Goal: Information Seeking & Learning: Learn about a topic

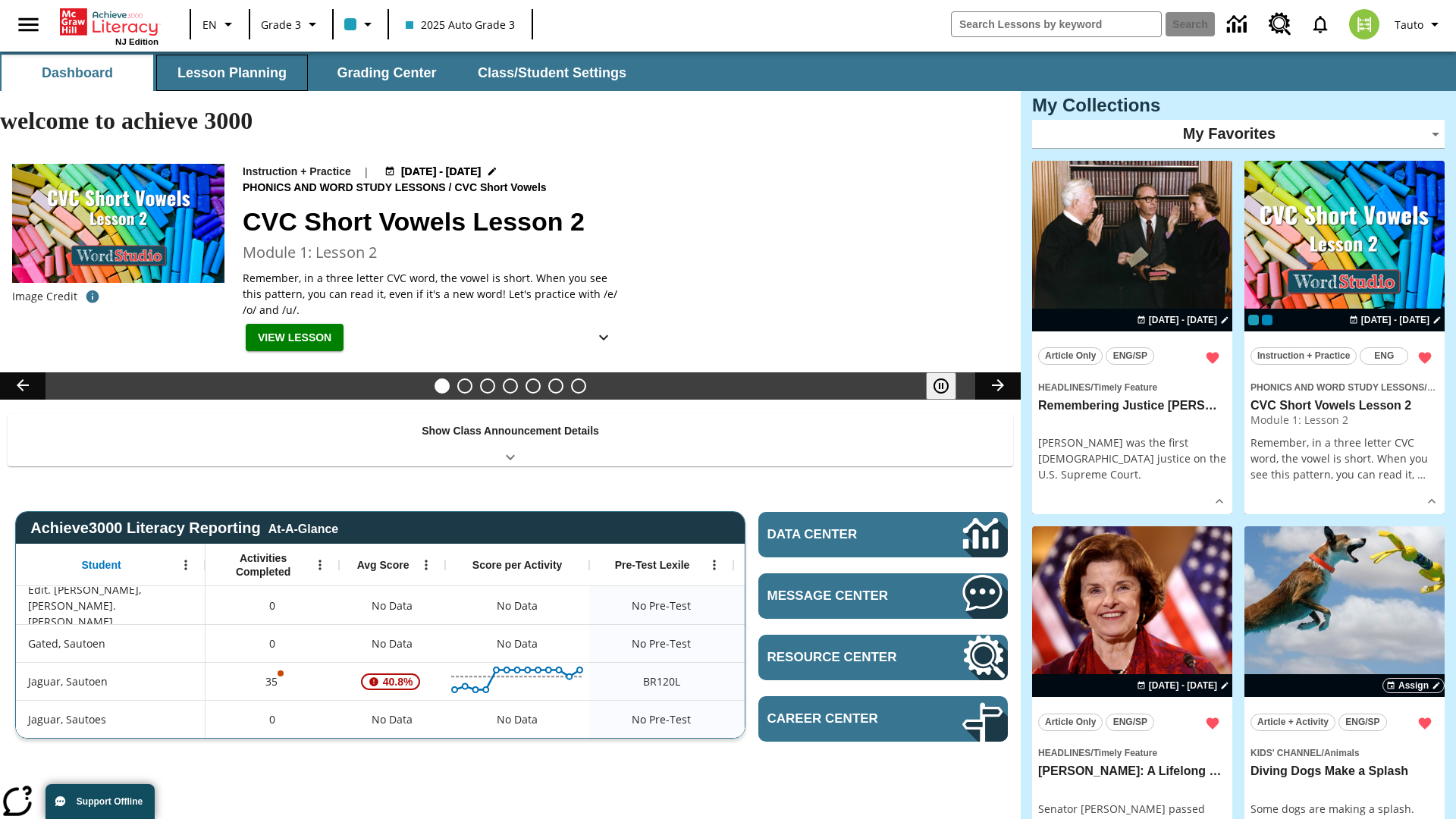
click at [232, 73] on button "Lesson Planning" at bounding box center [231, 73] width 151 height 36
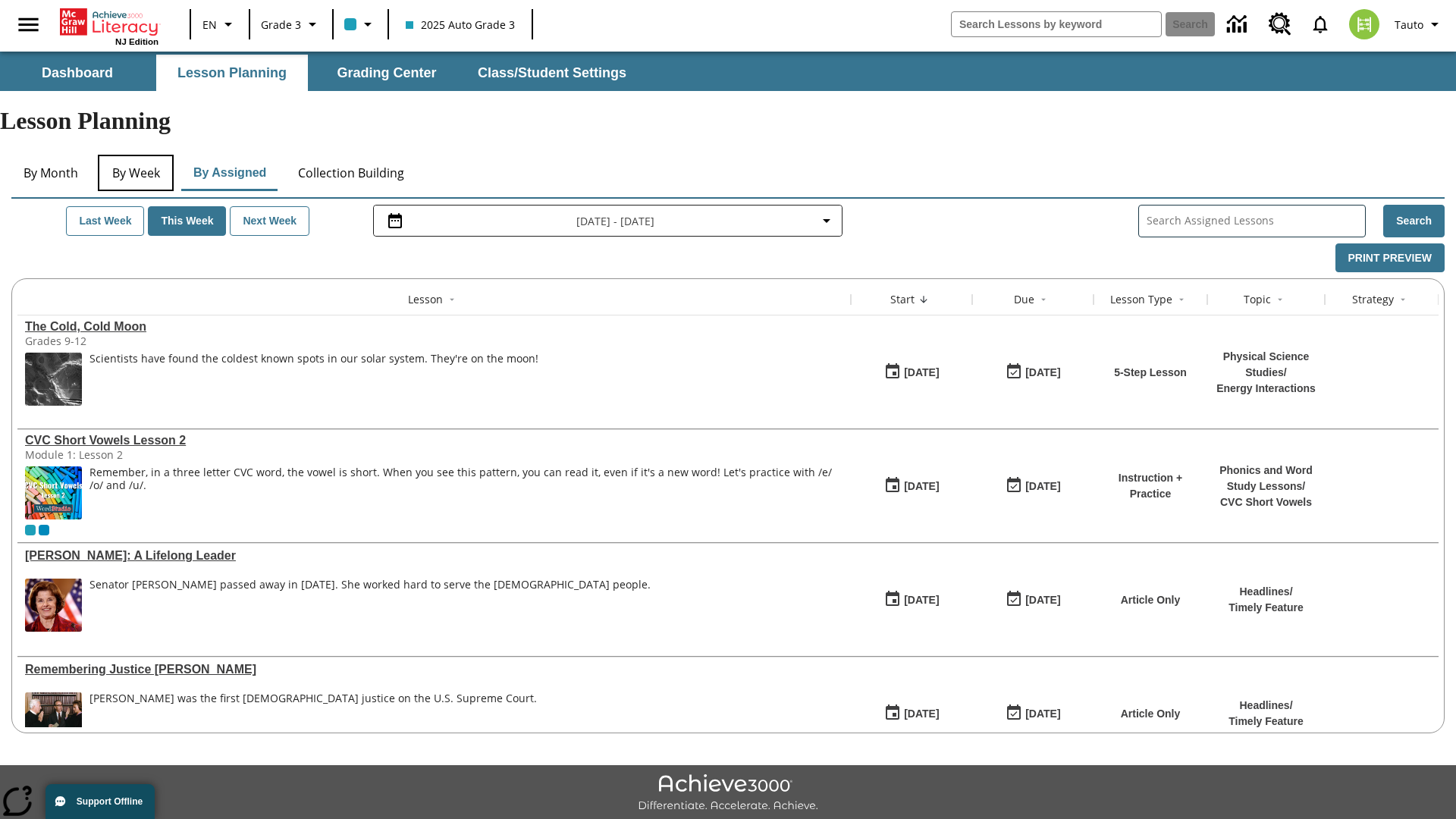
click at [135, 154] on button "By Week" at bounding box center [136, 173] width 76 height 36
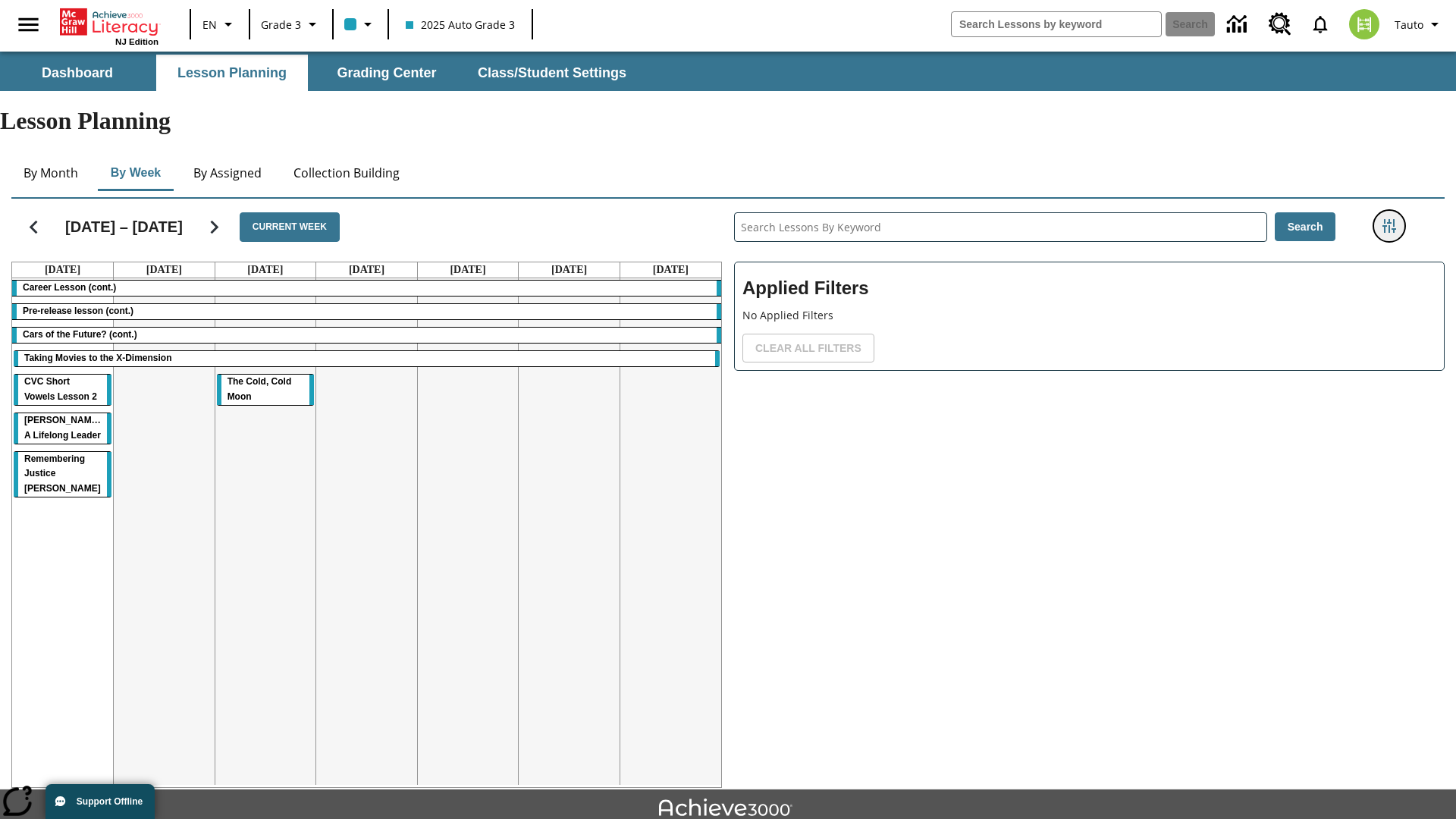
click at [1389, 219] on icon "Filters Side menu" at bounding box center [1389, 226] width 13 height 13
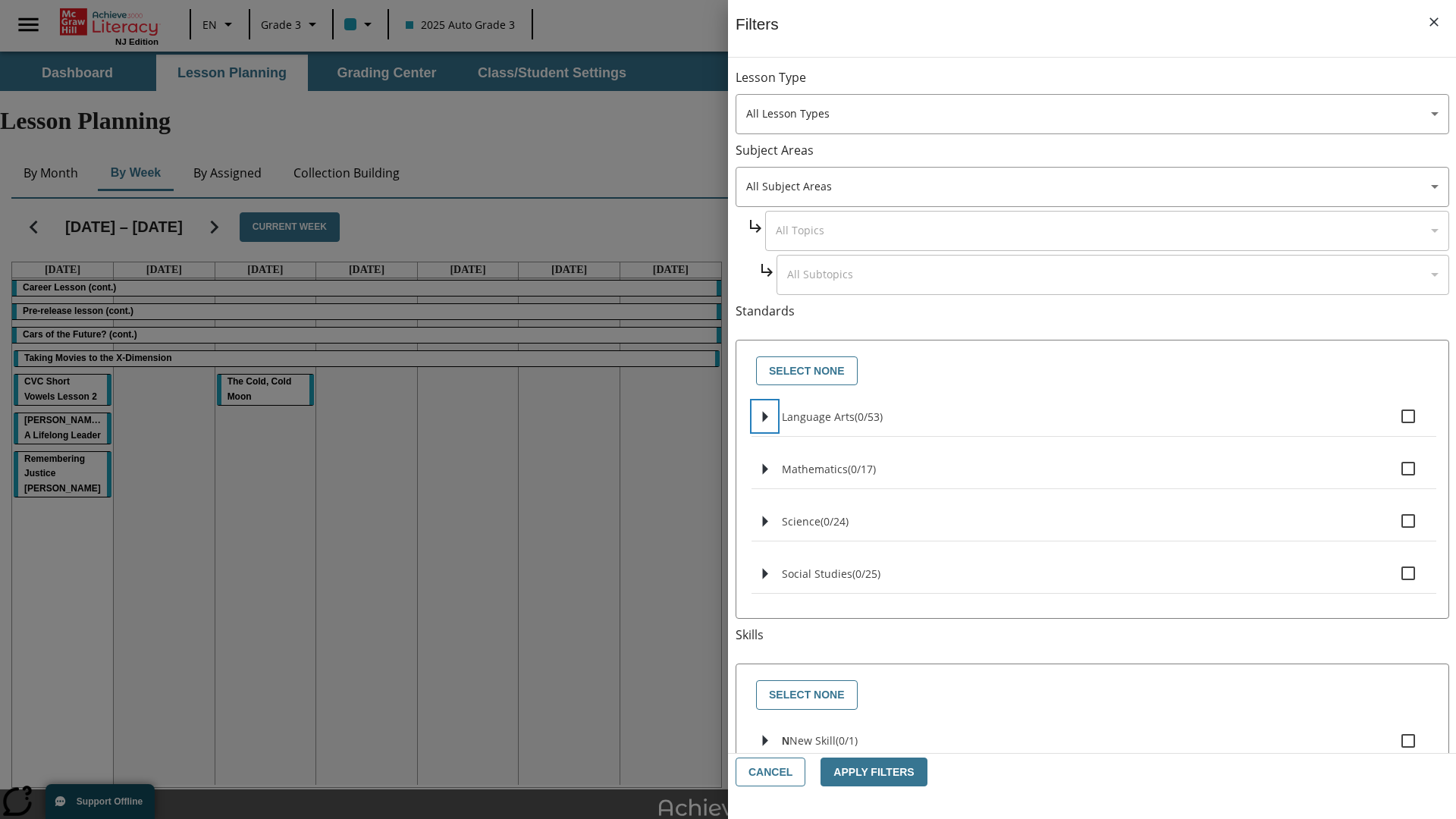
click at [764, 417] on icon "Select standards" at bounding box center [765, 417] width 6 height 11
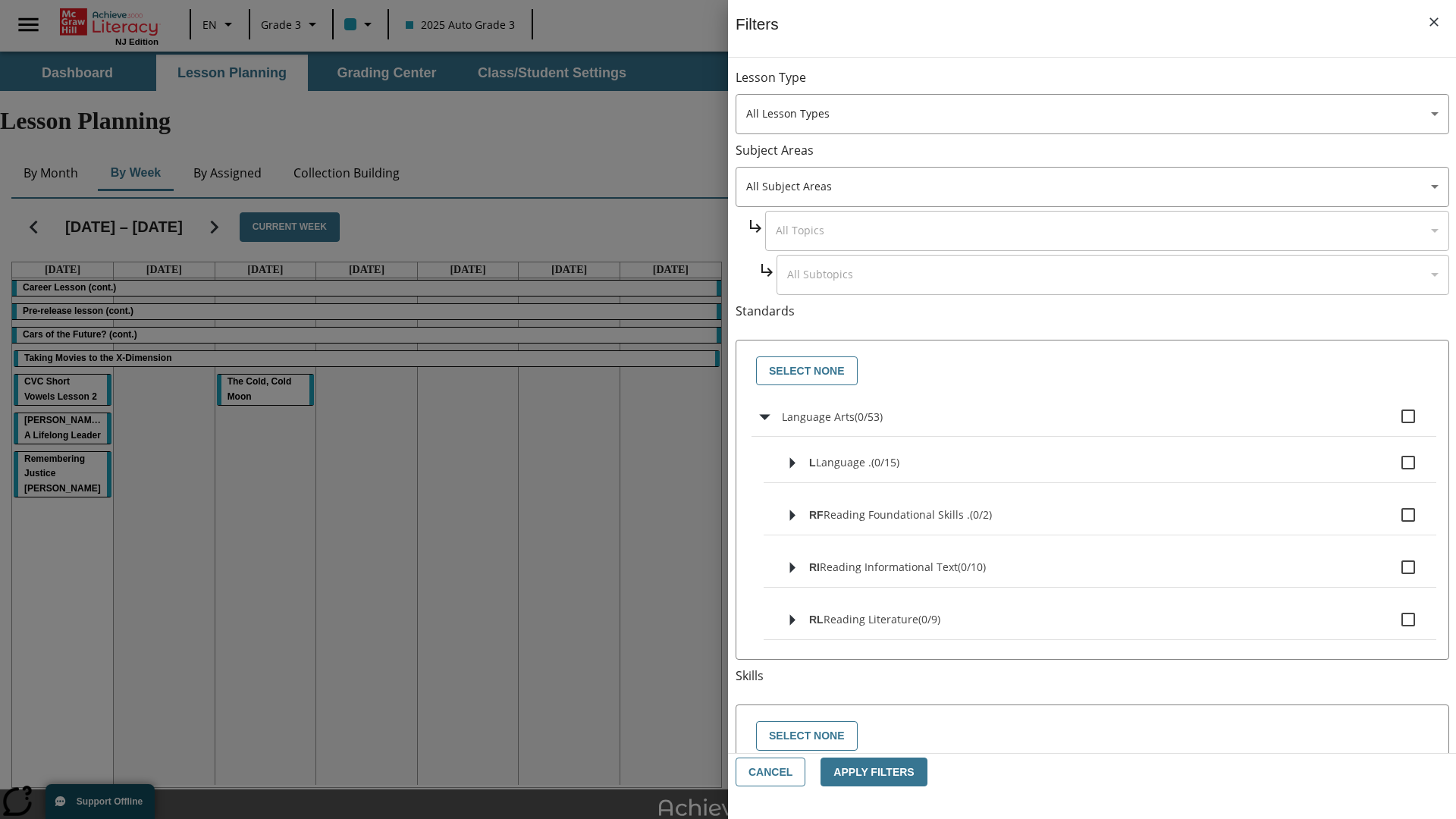
click at [1103, 417] on label "Language Arts ( 0 / 53 )" at bounding box center [1103, 417] width 642 height 32
click at [1393, 417] on input "Language Arts ( 0 / 53 )" at bounding box center [1408, 417] width 32 height 32
checkbox input "true"
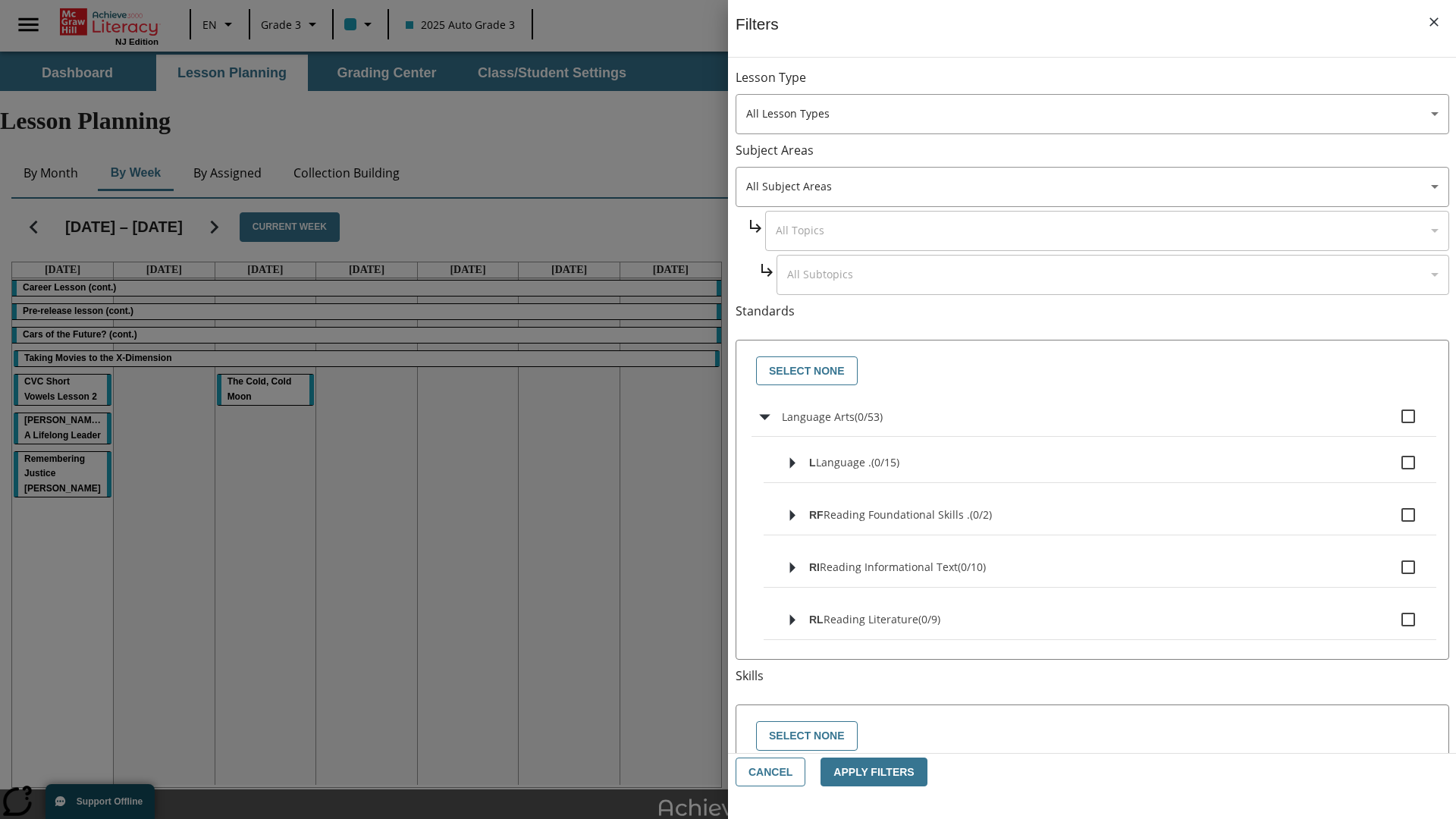
checkbox input "true"
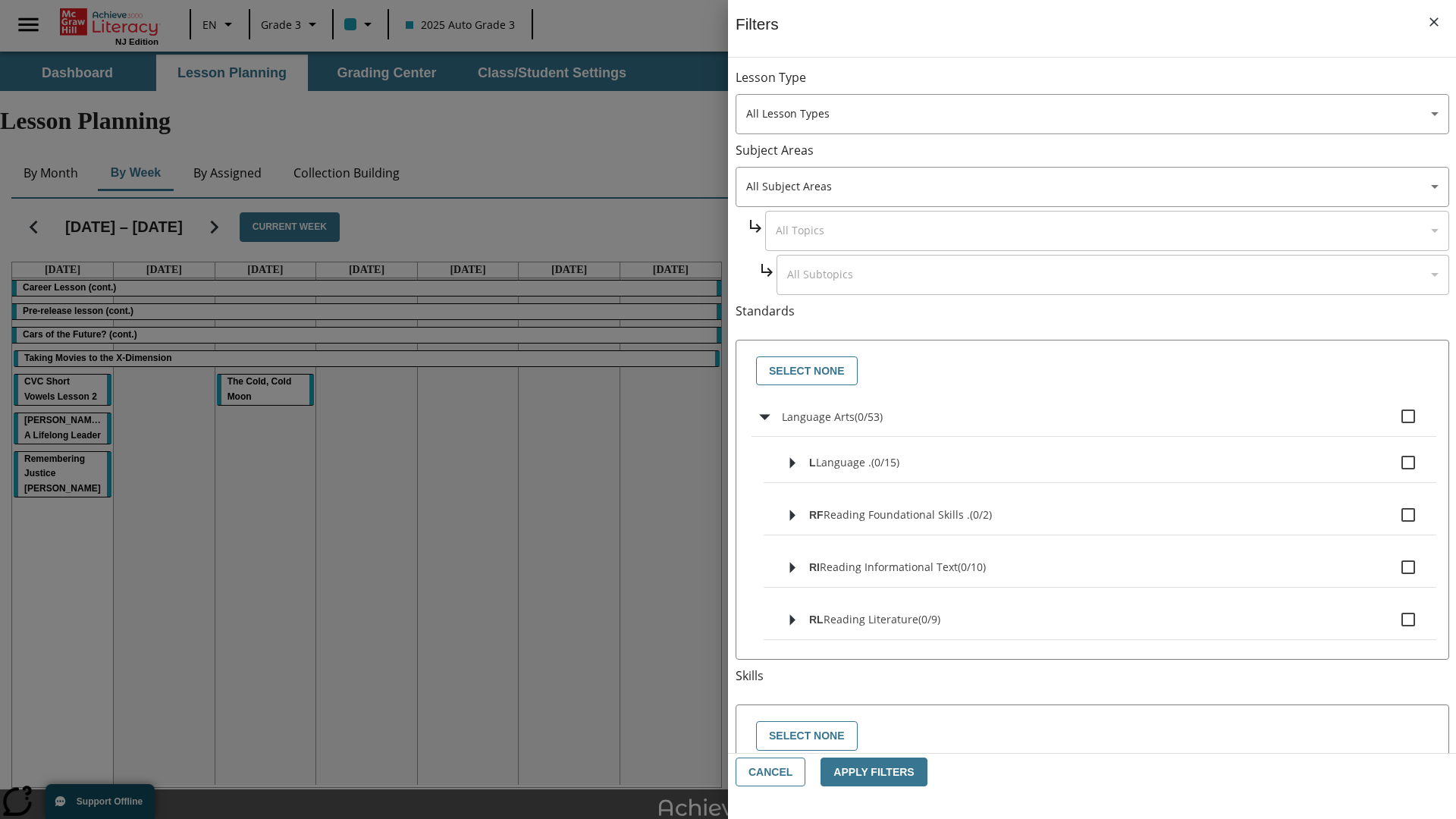
checkbox input "true"
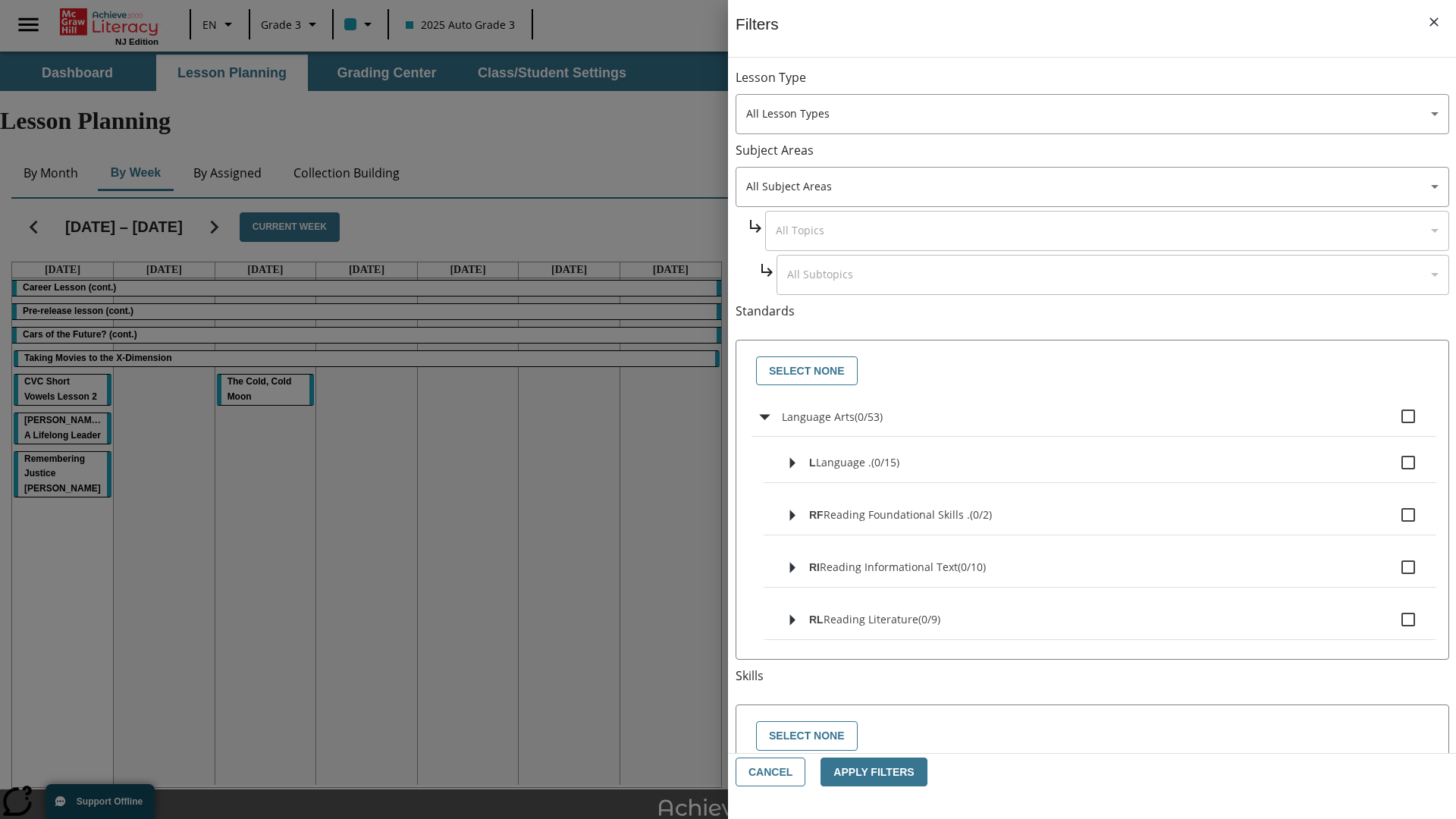
checkbox input "true"
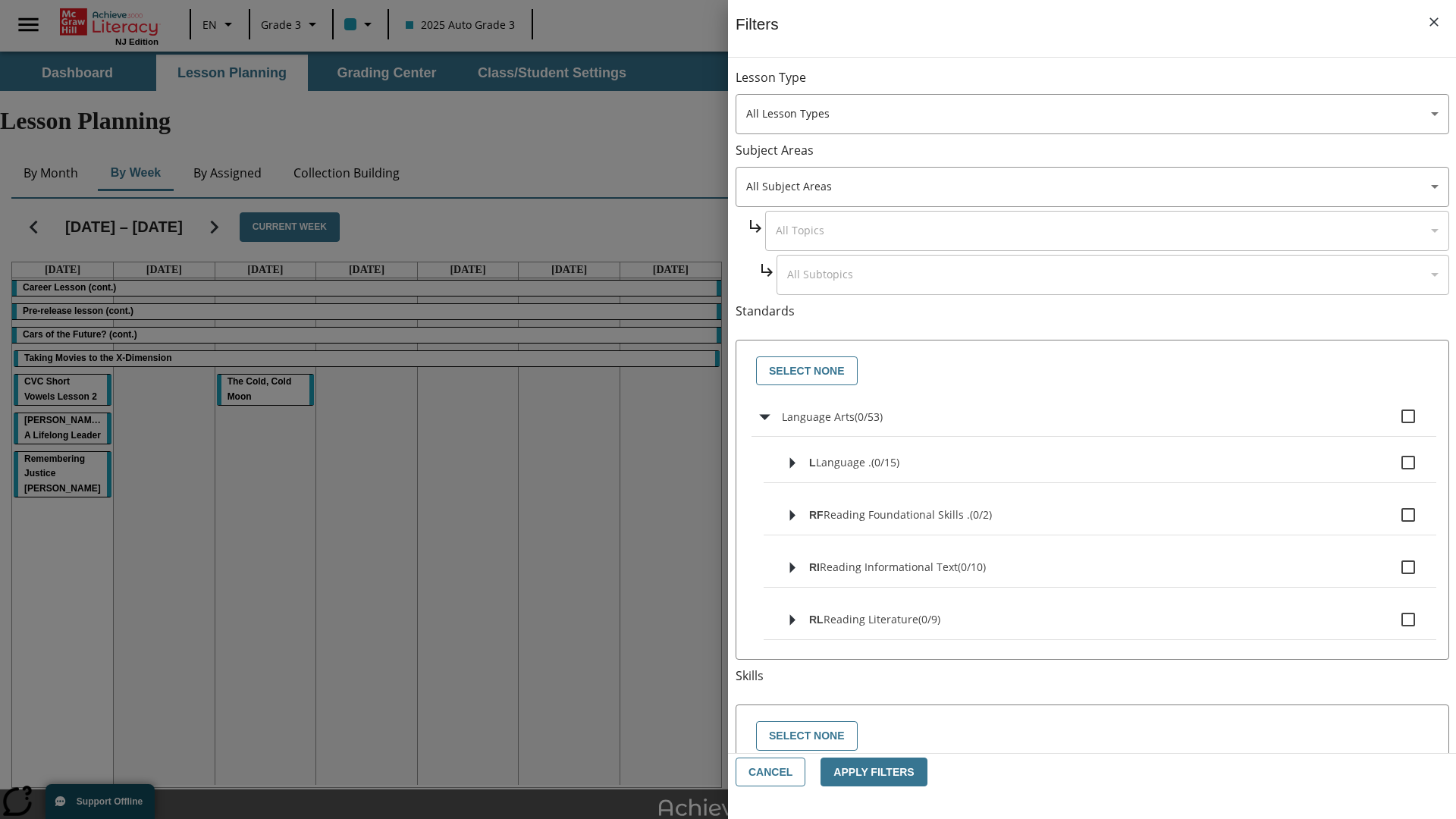
checkbox input "true"
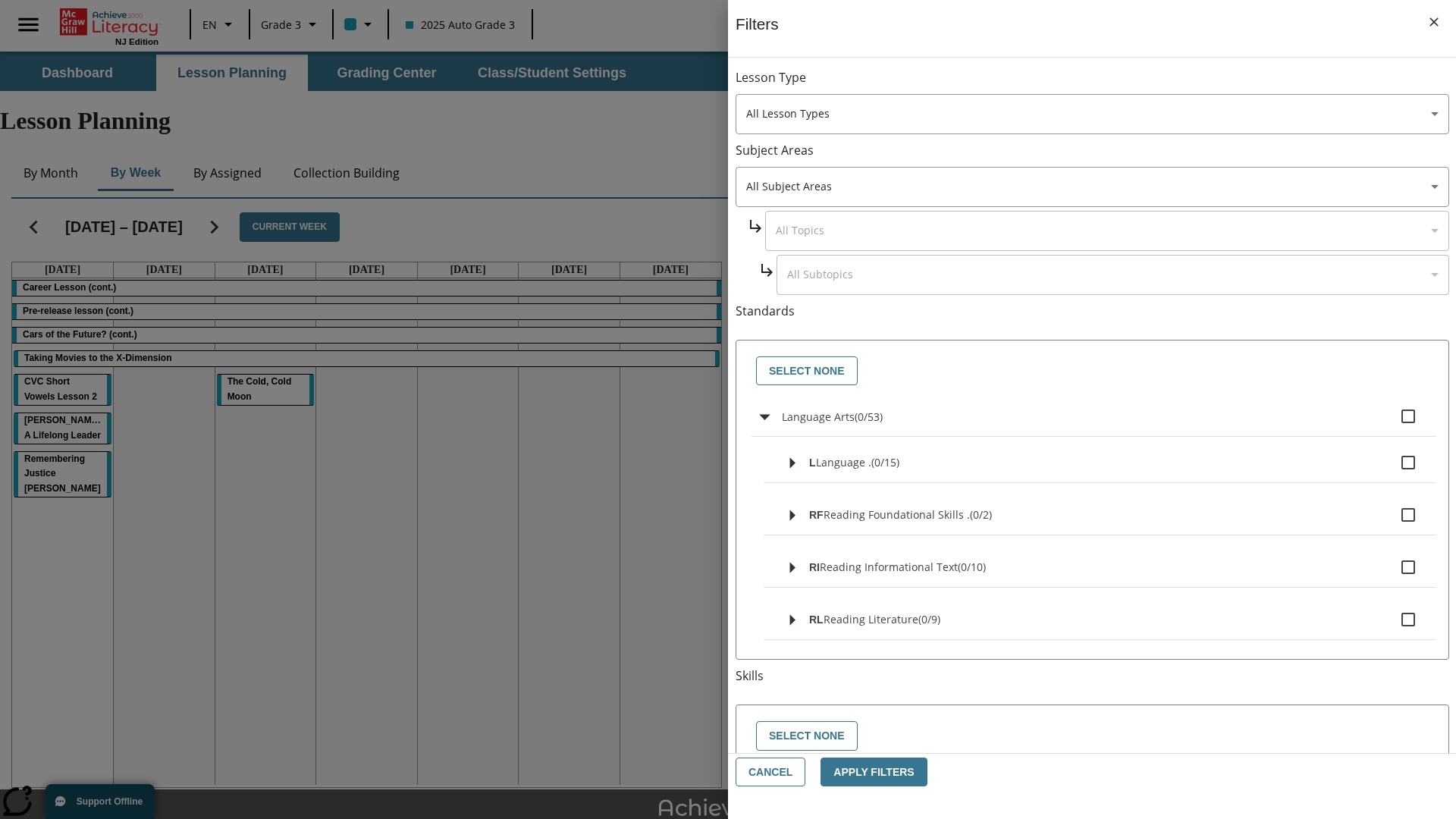
checkbox input "true"
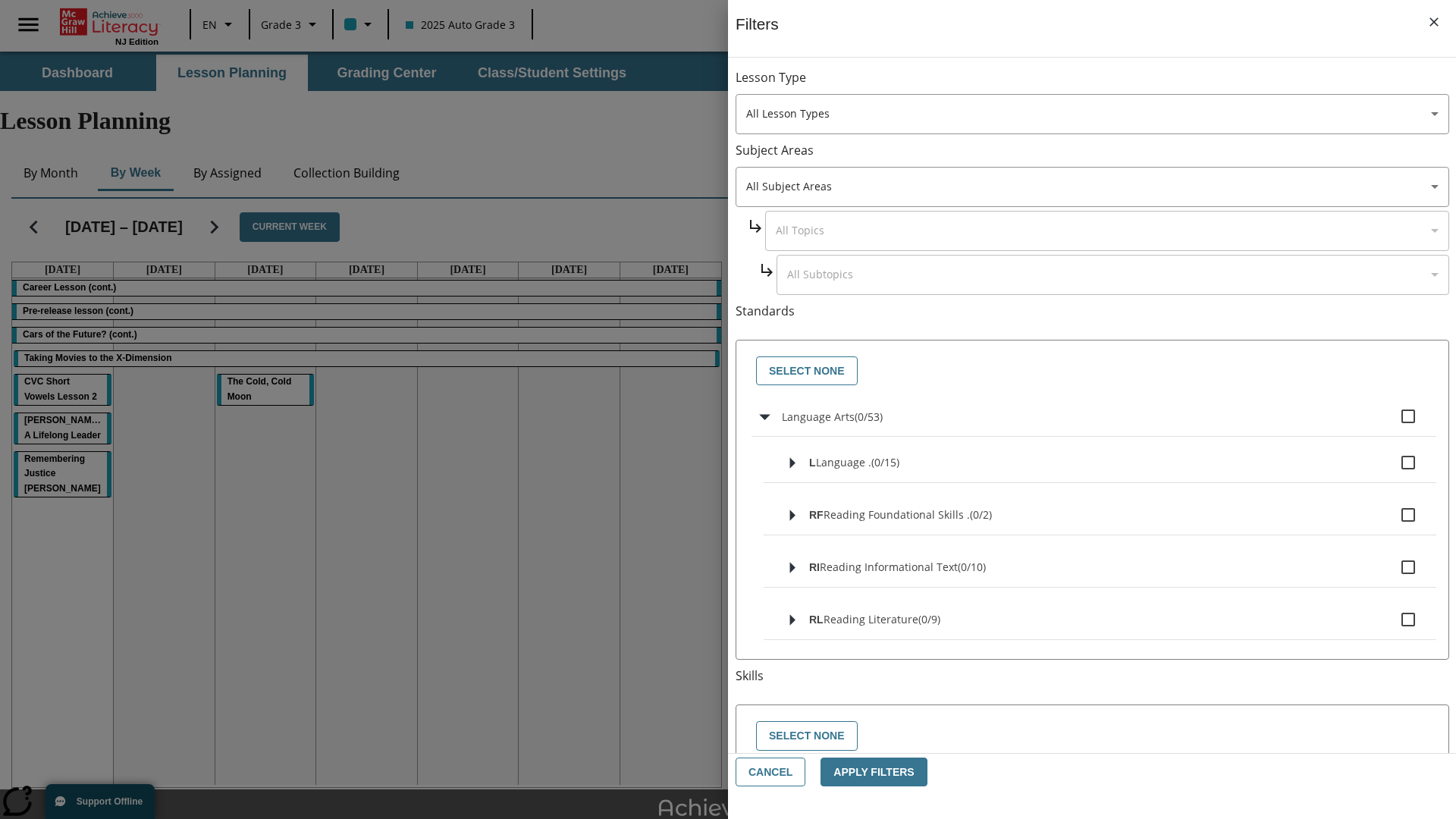
checkbox input "true"
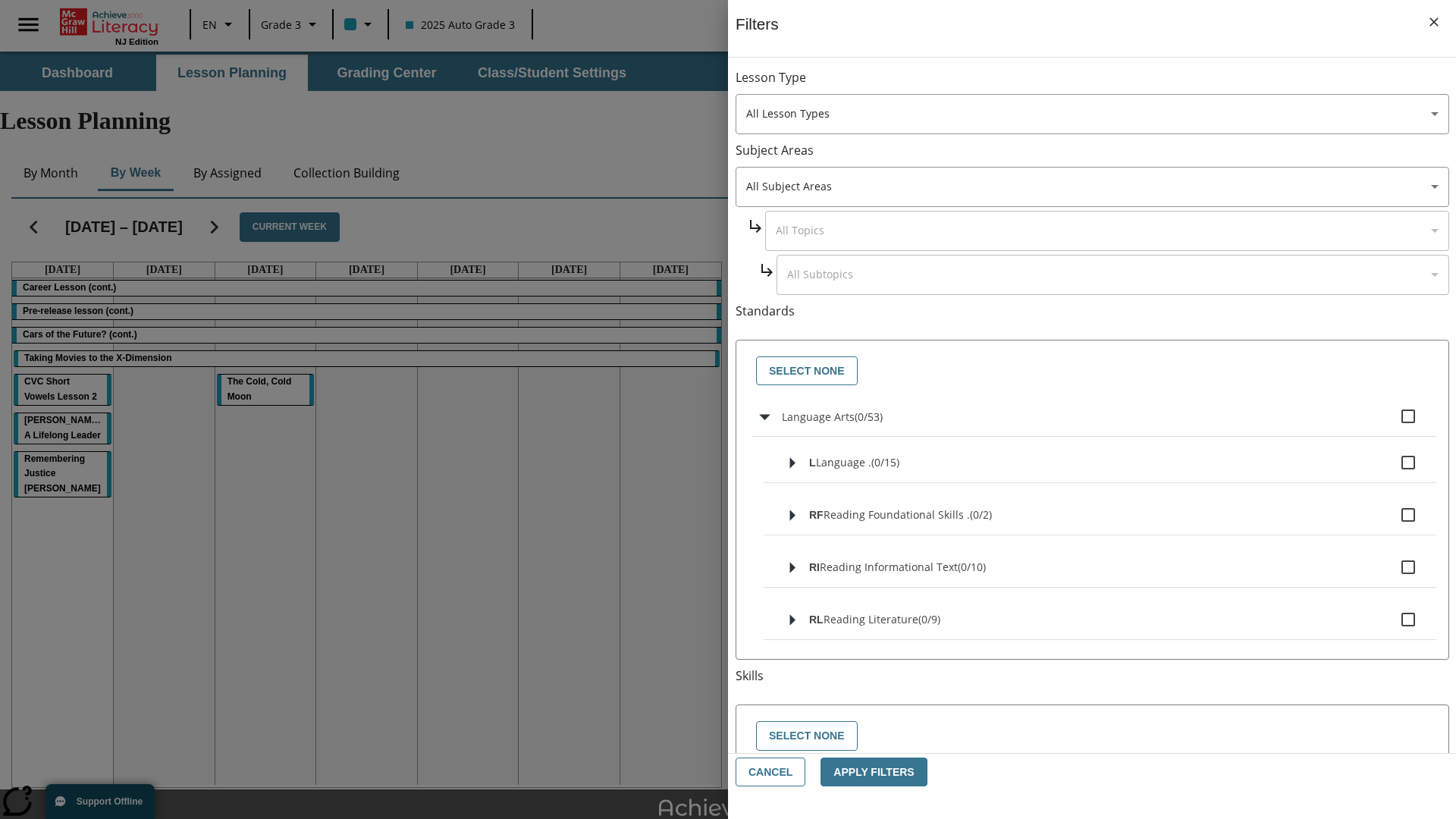
checkbox input "true"
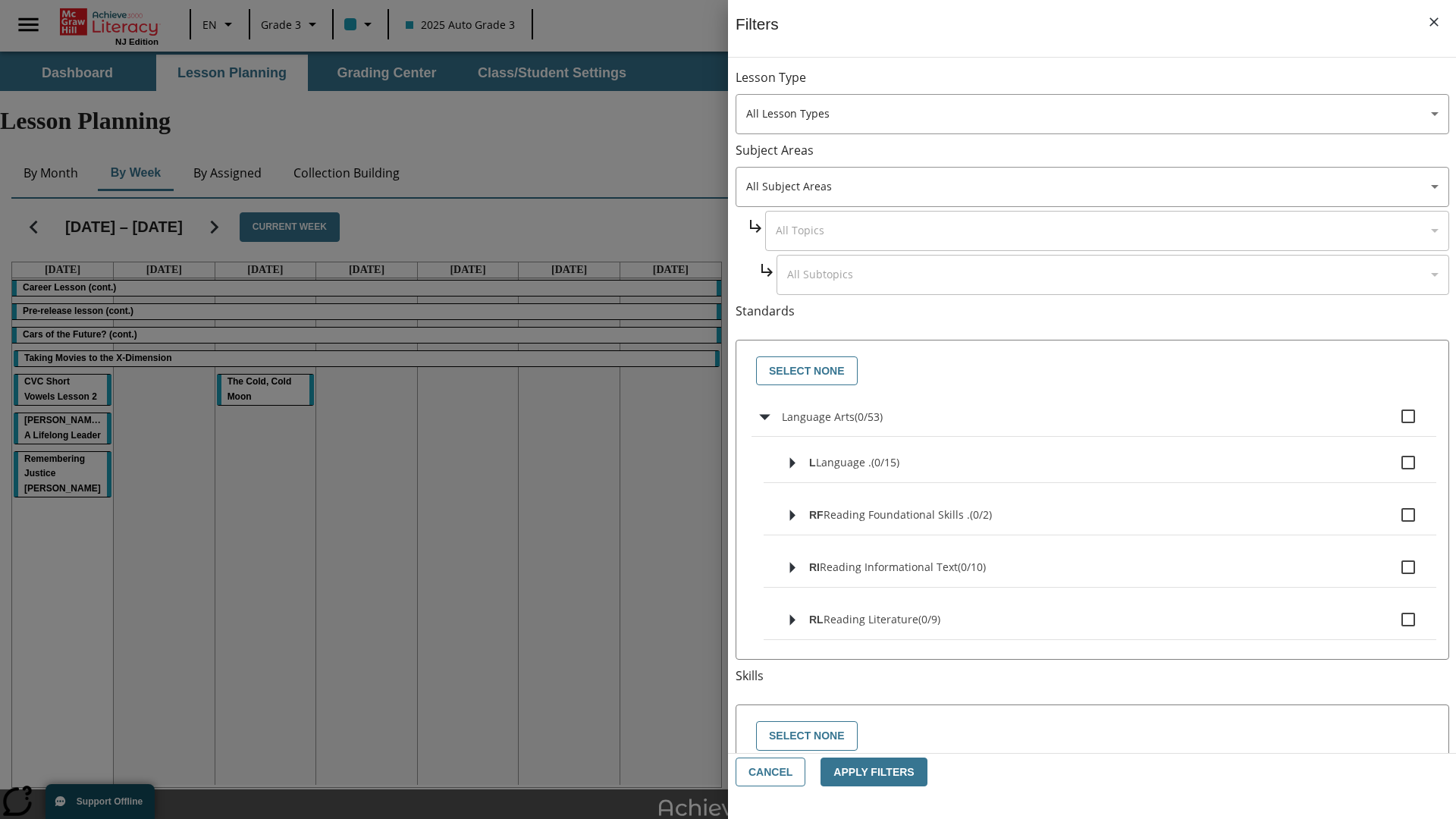
checkbox input "true"
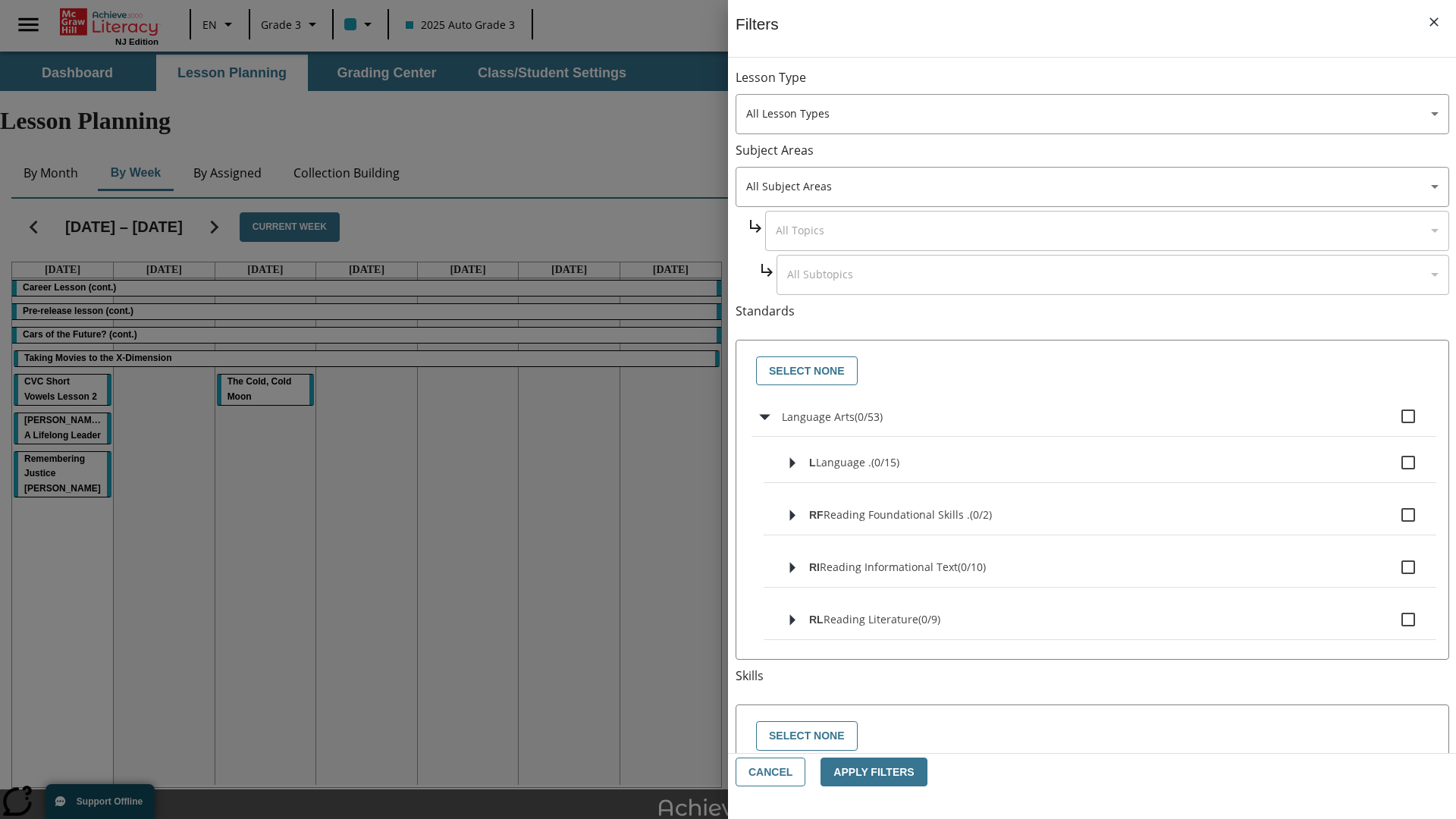
checkbox input "true"
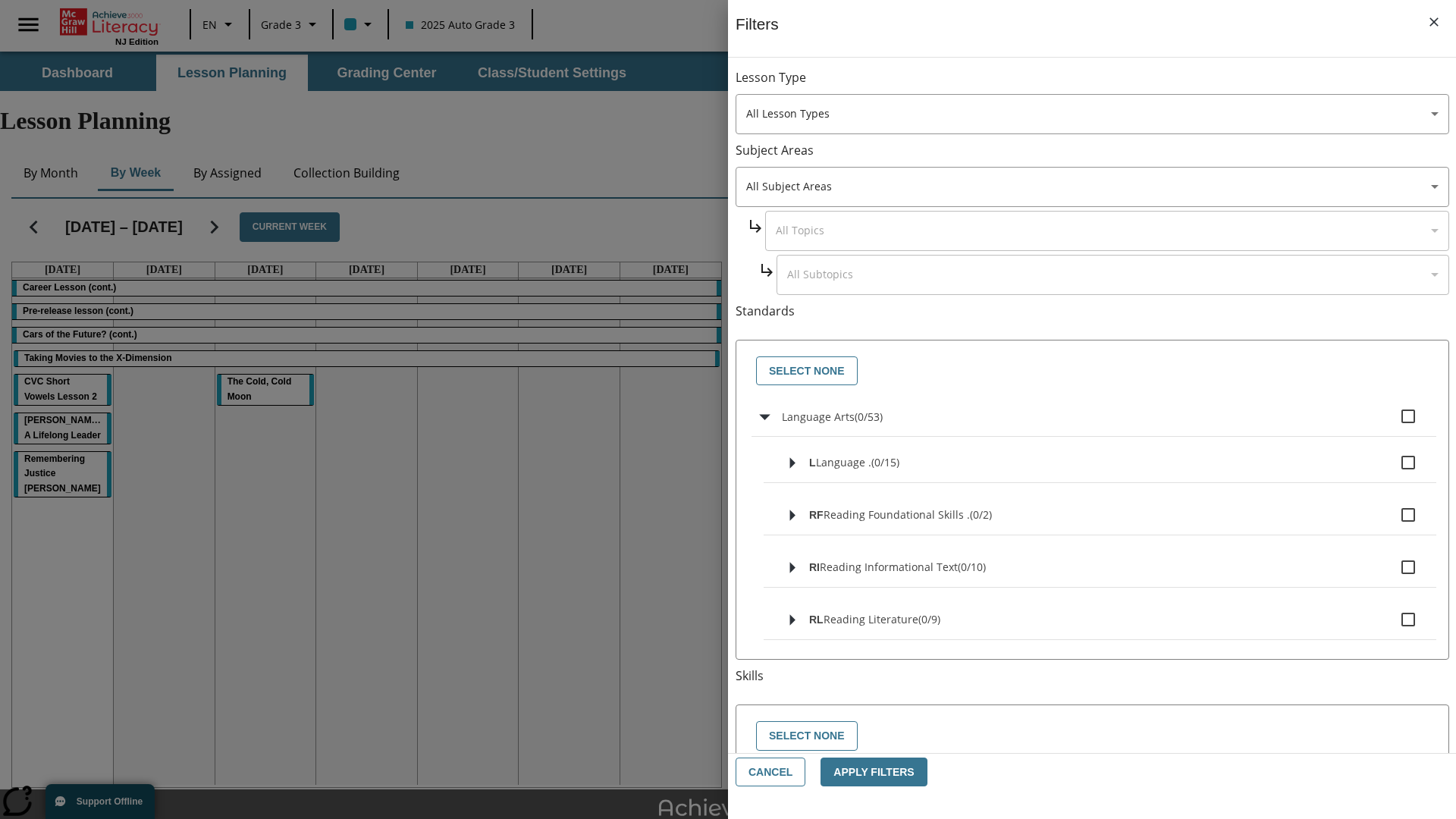
checkbox input "true"
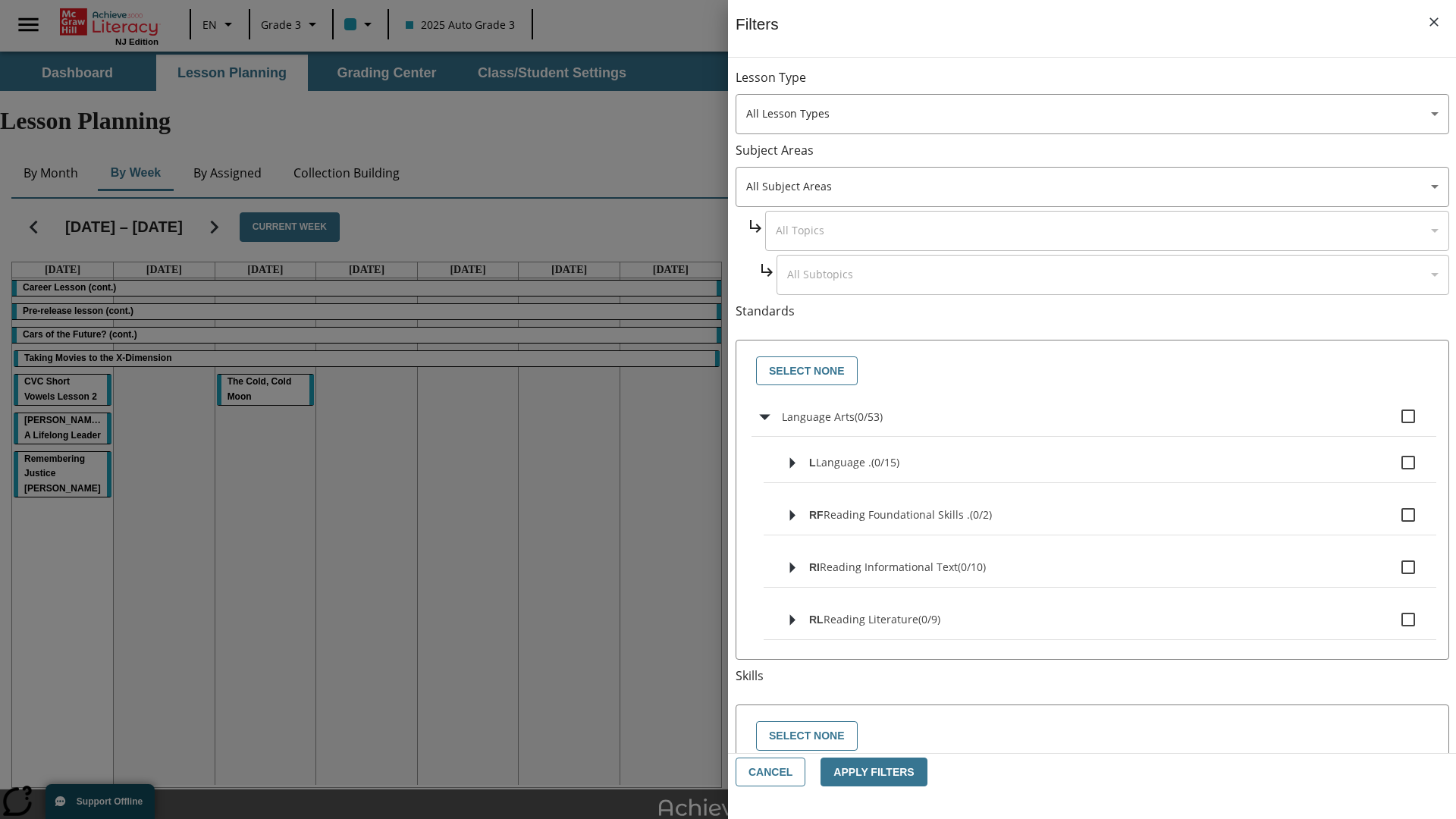
checkbox input "true"
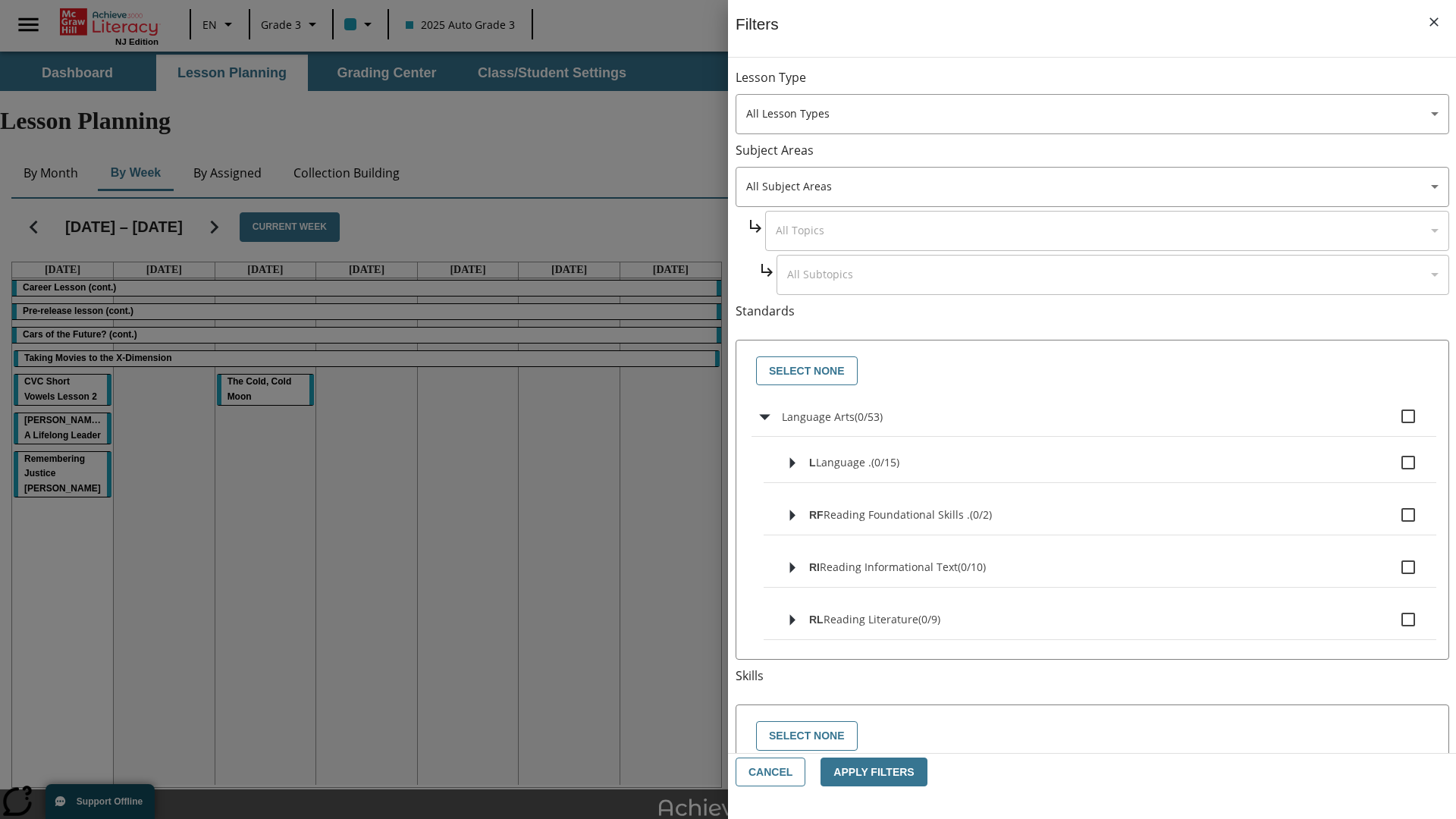
checkbox input "true"
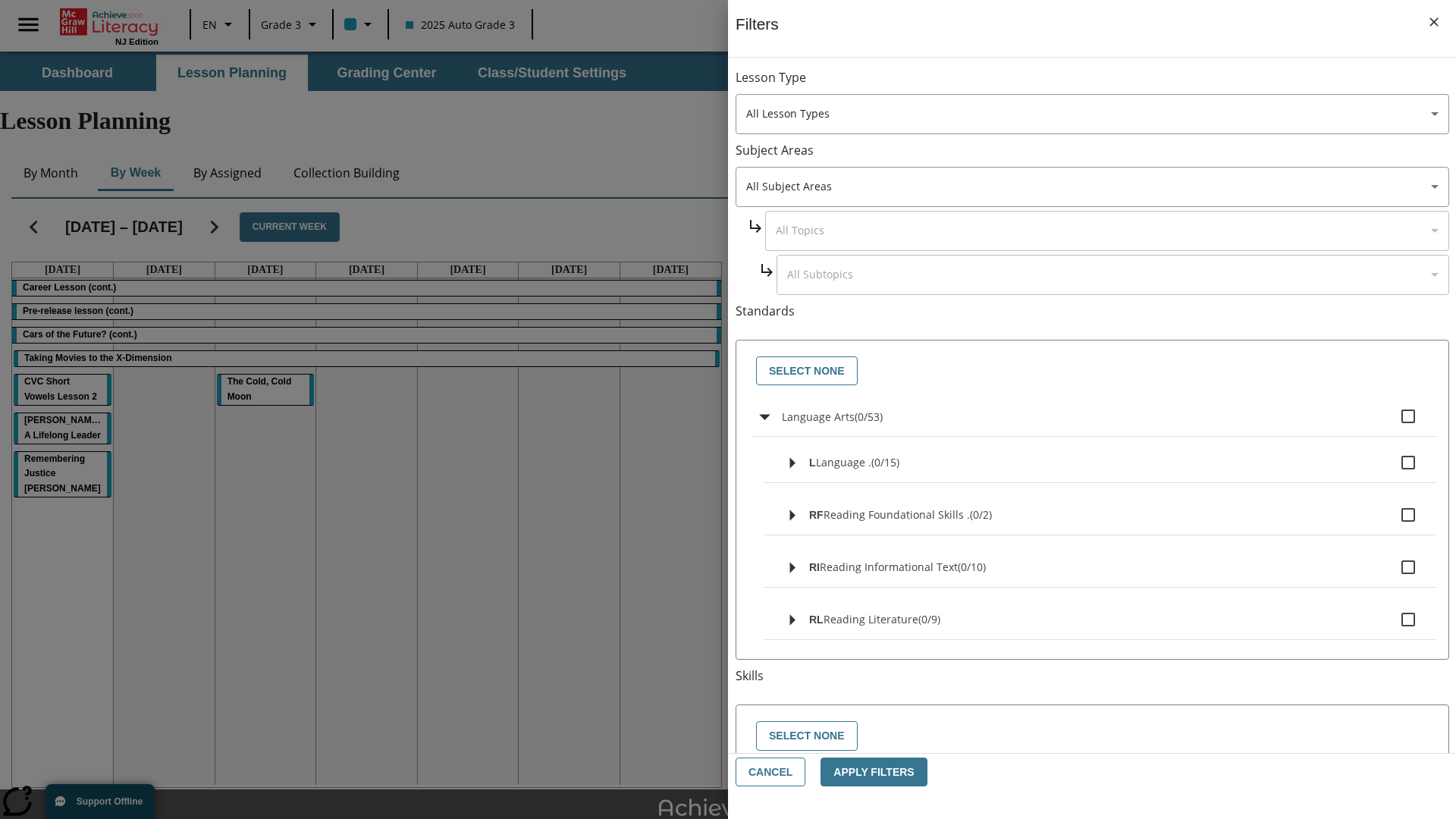
checkbox input "true"
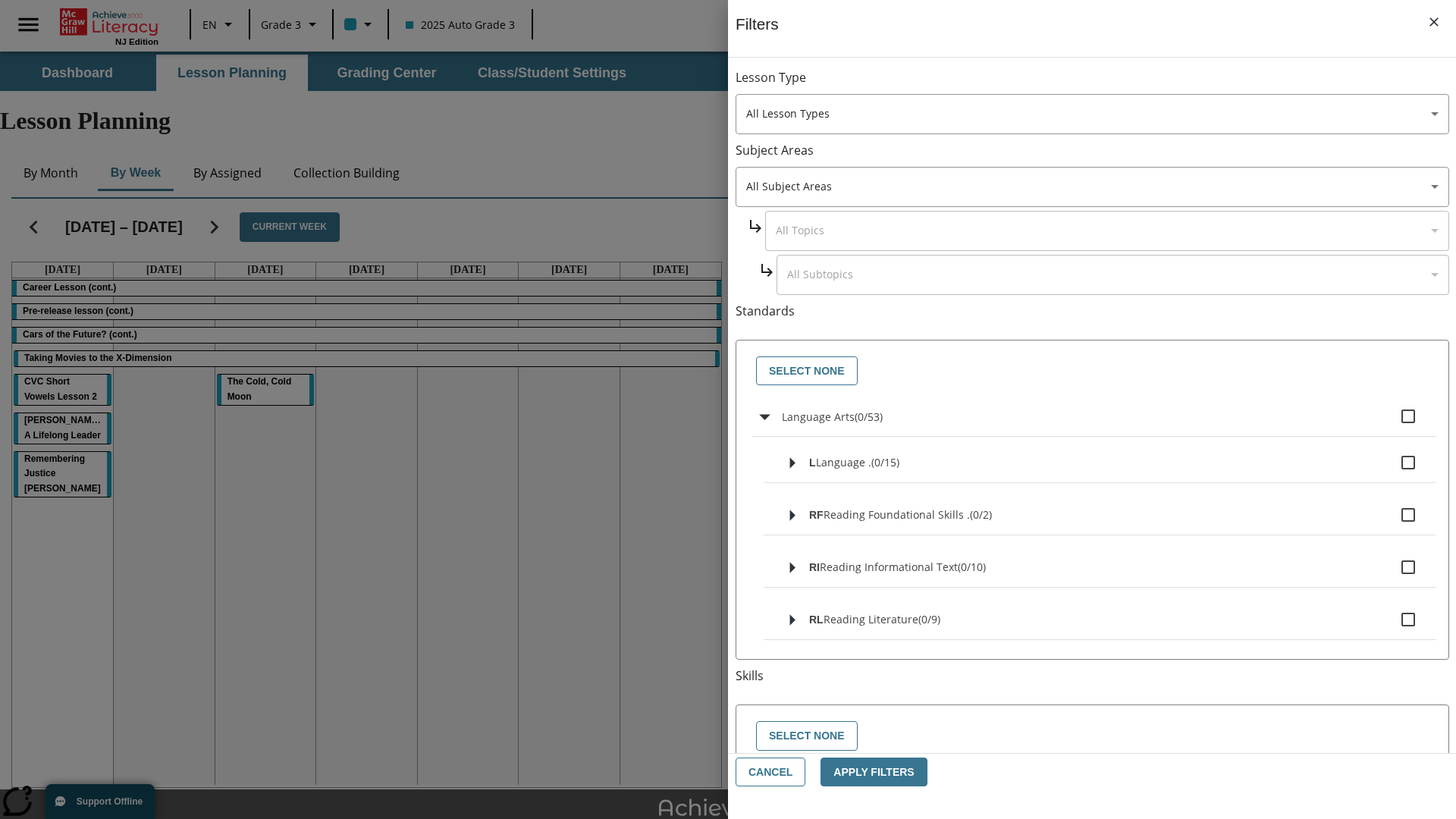
checkbox input "true"
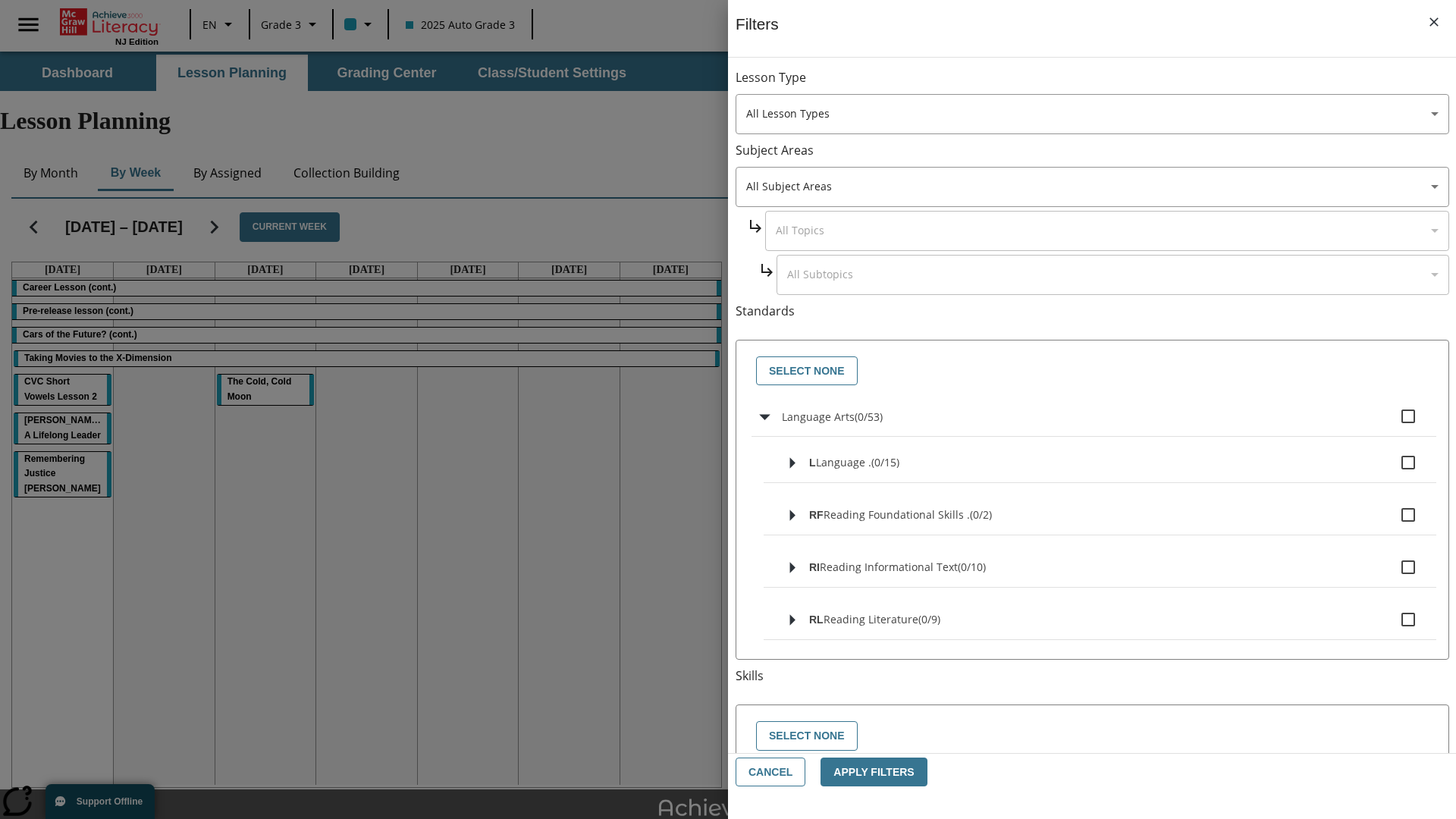
checkbox input "true"
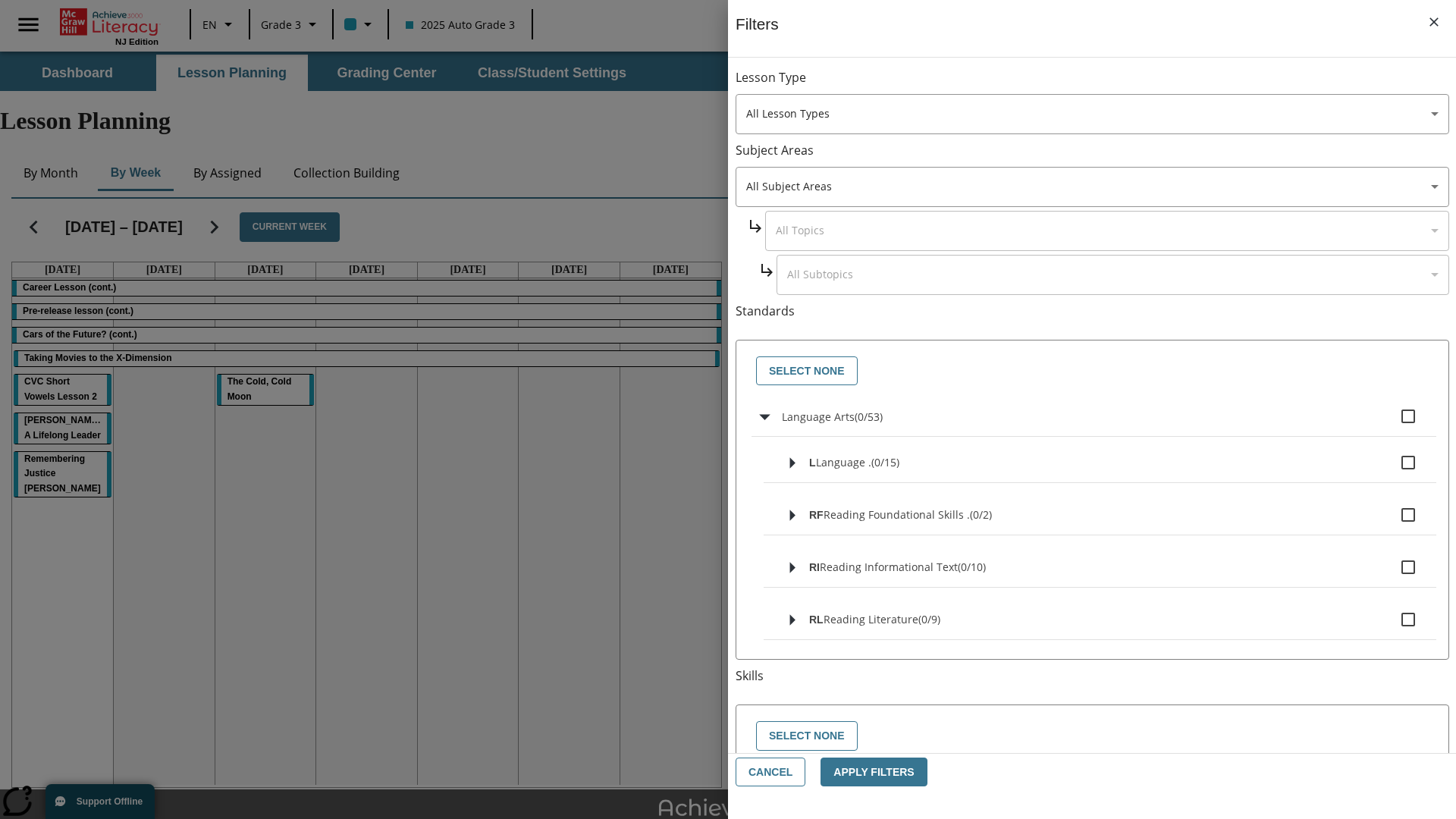
checkbox input "true"
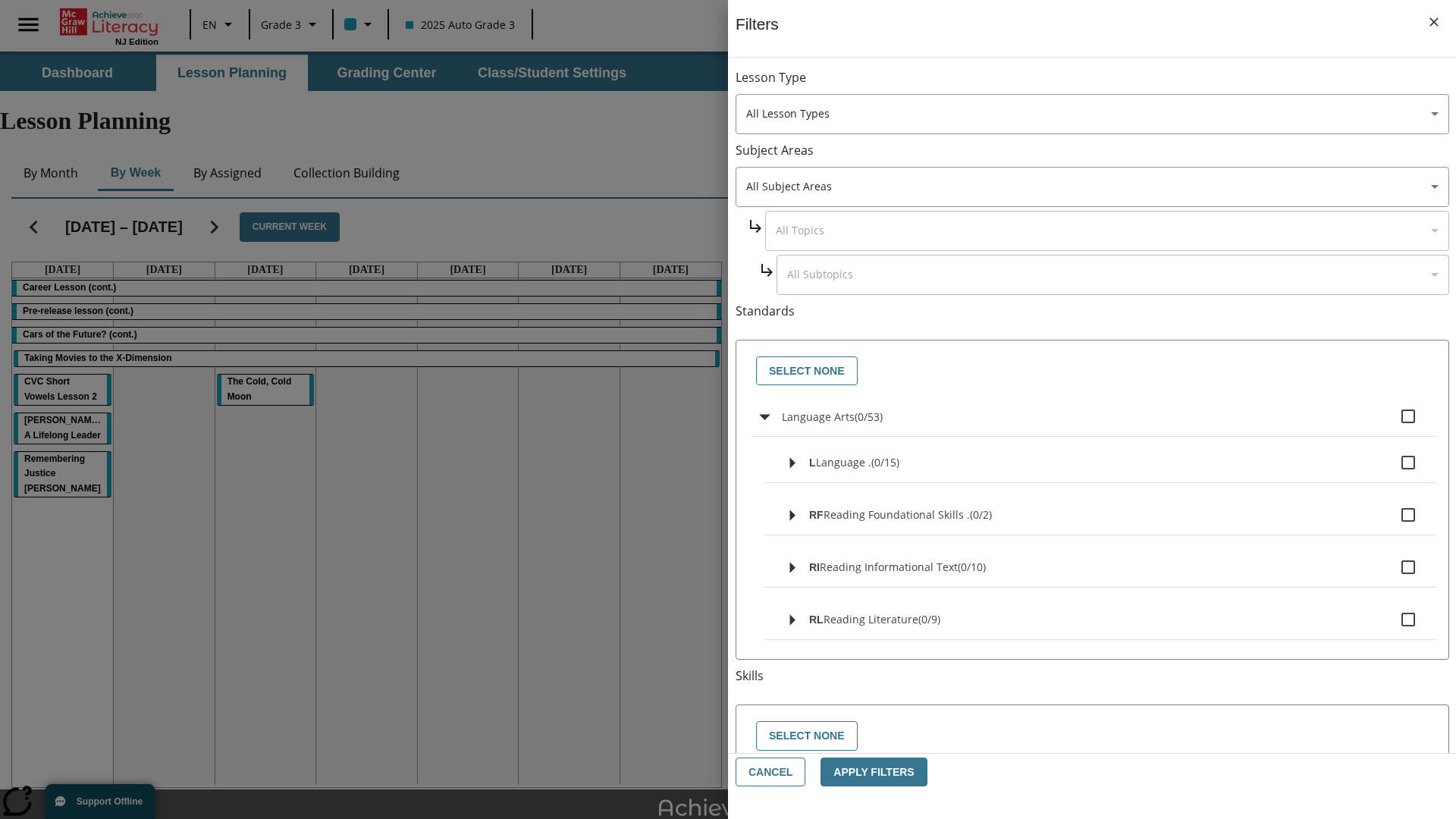
checkbox input "true"
click at [805, 371] on button "Select None" at bounding box center [807, 371] width 101 height 29
checkbox input "false"
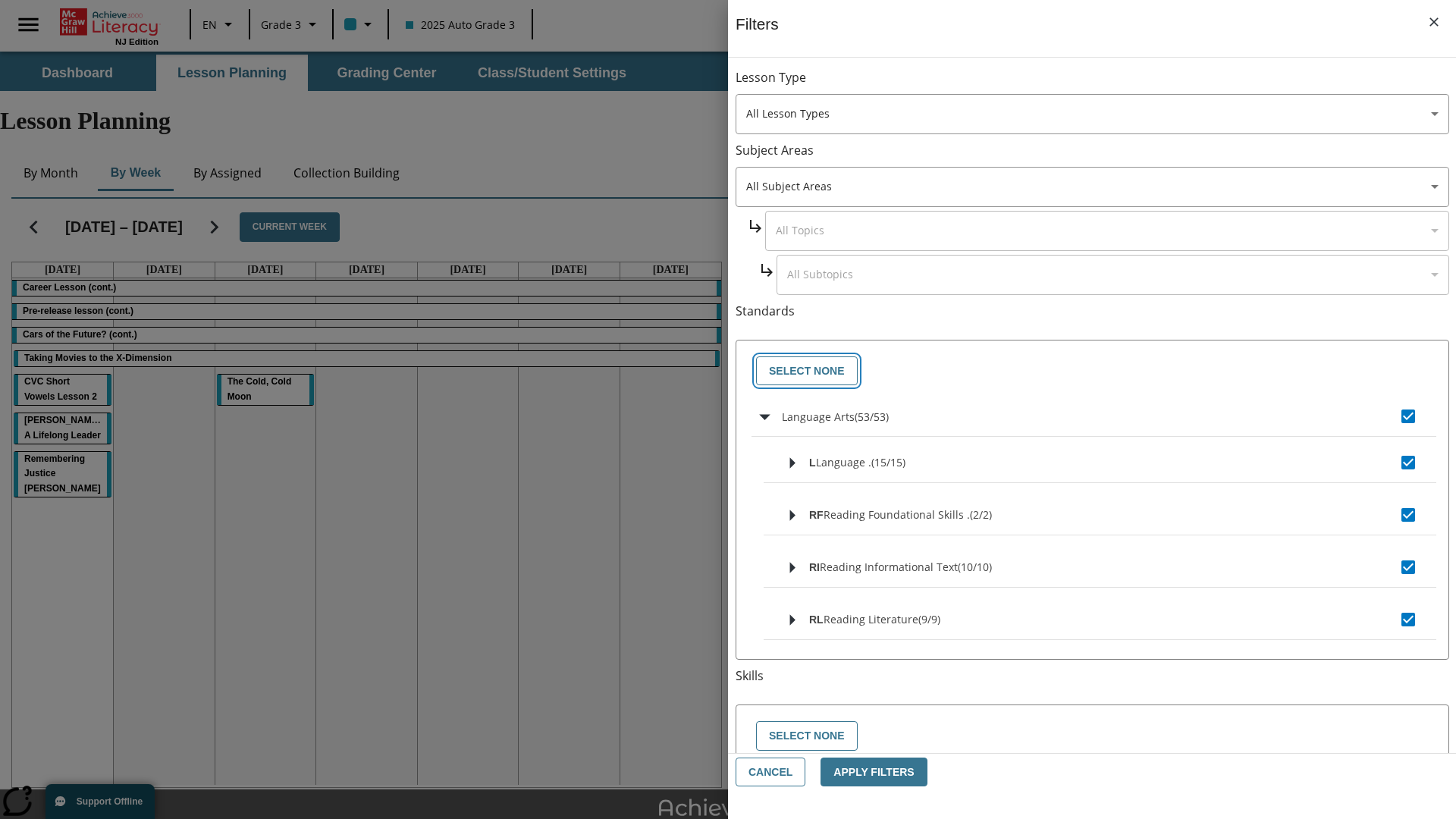
checkbox input "false"
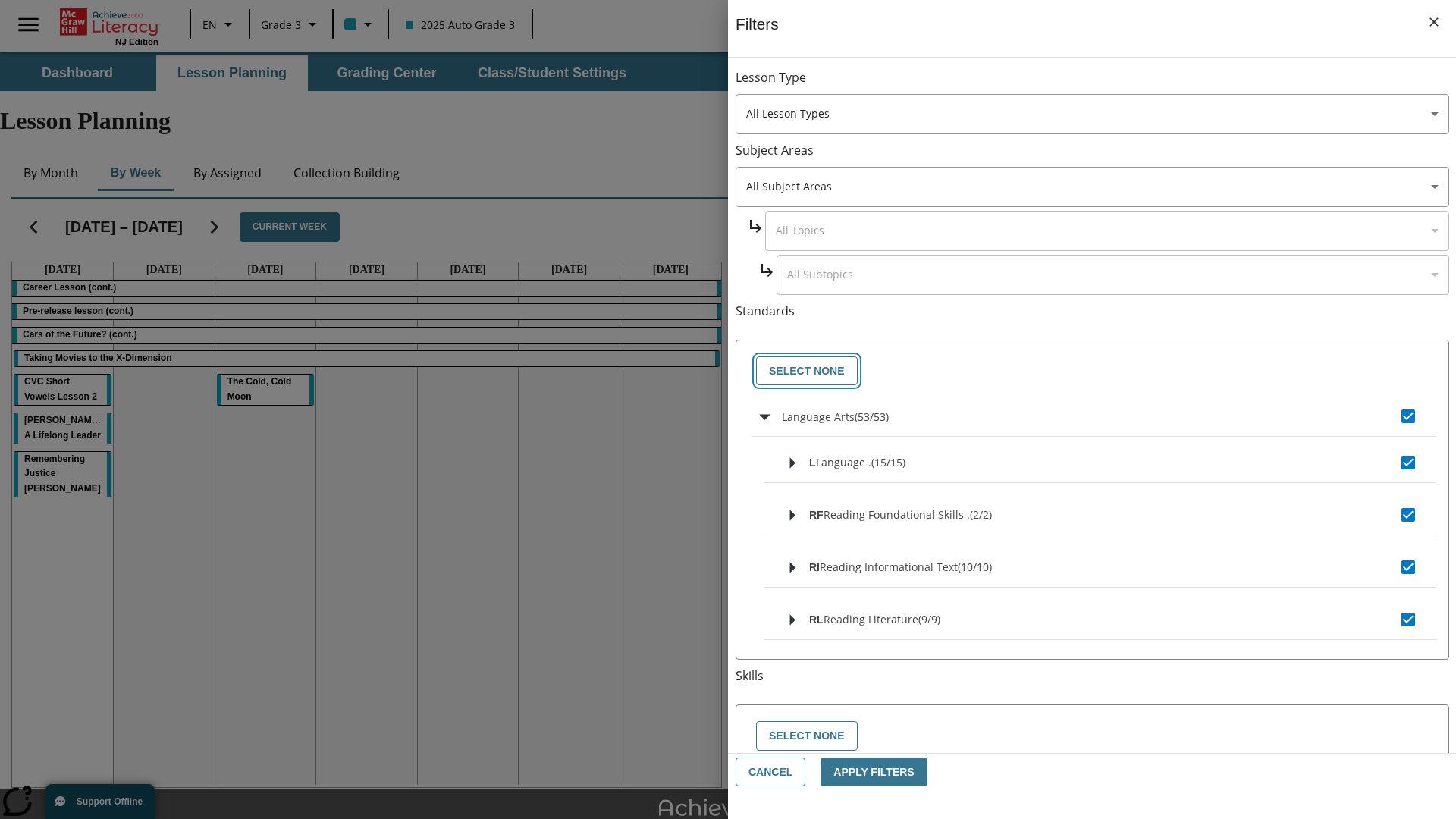
checkbox input "false"
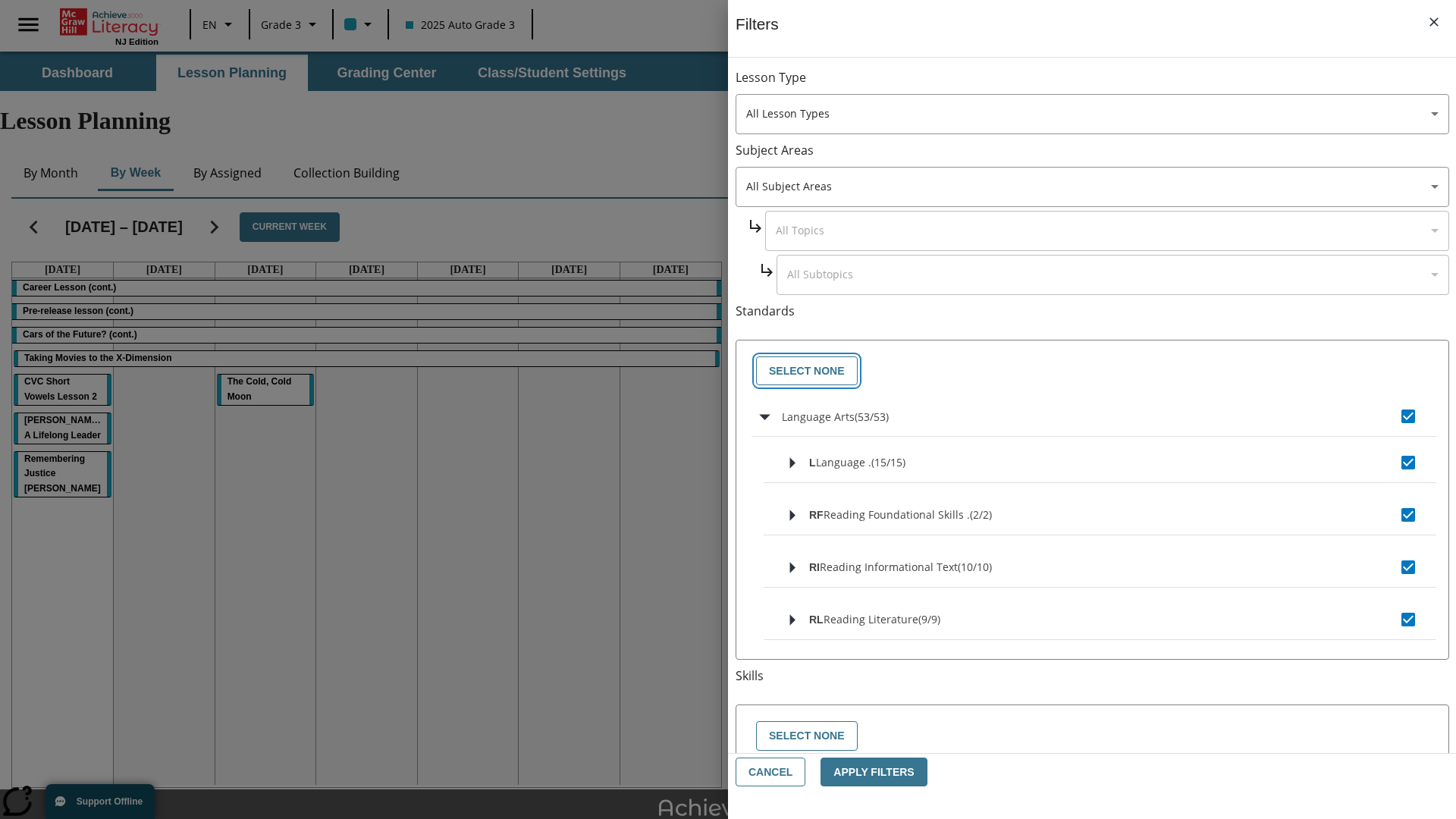
checkbox input "false"
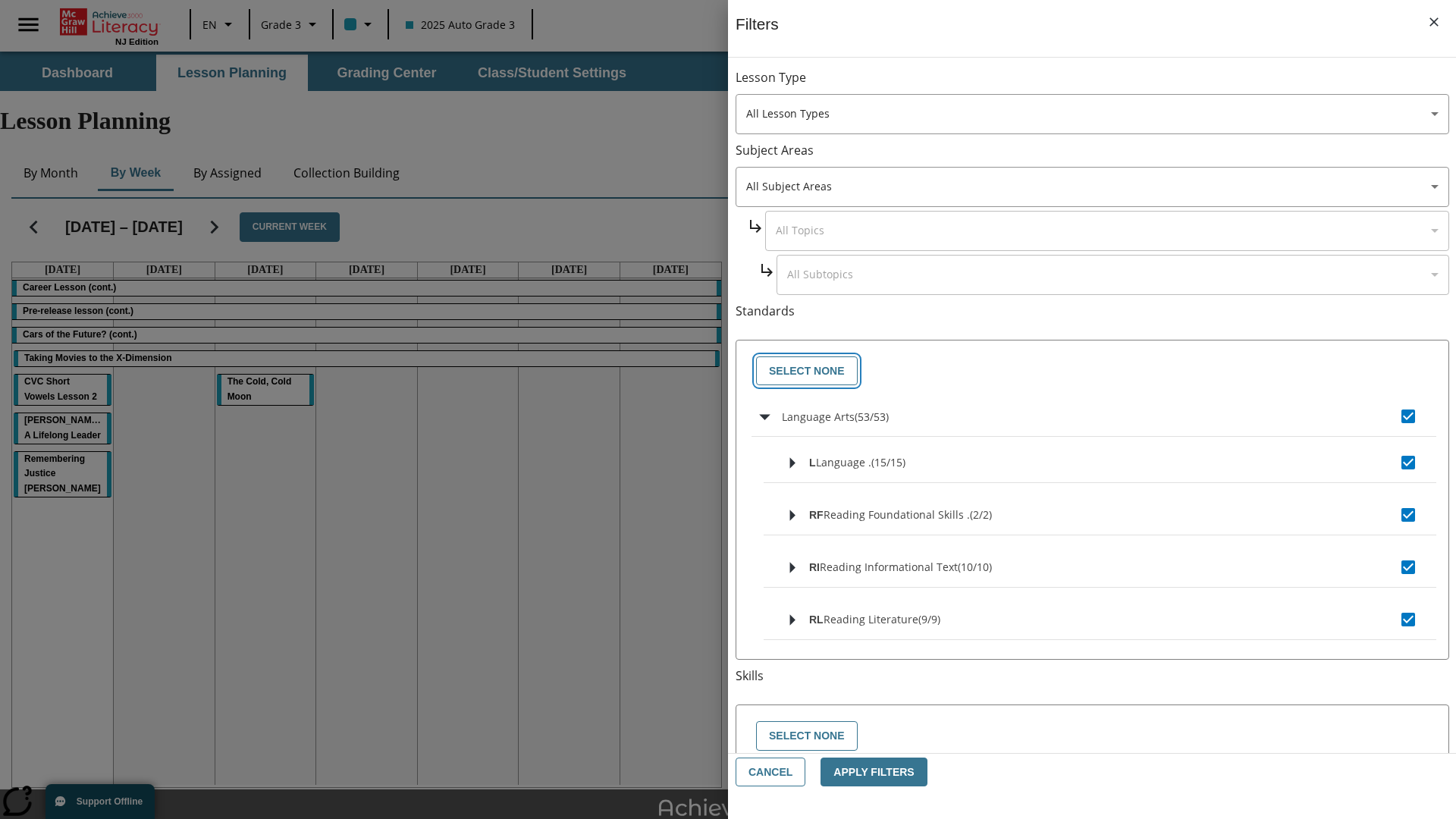
checkbox input "false"
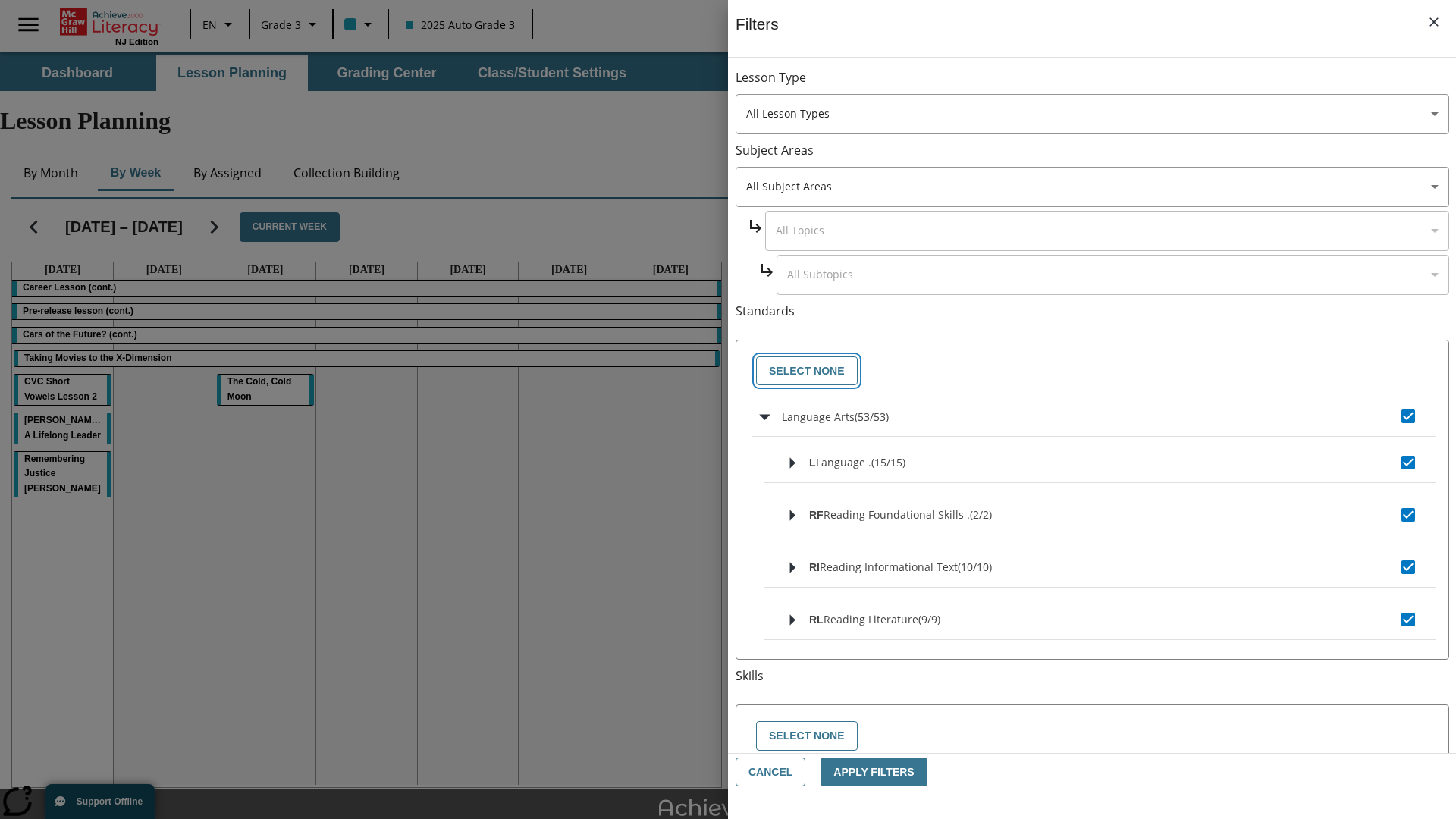
checkbox input "false"
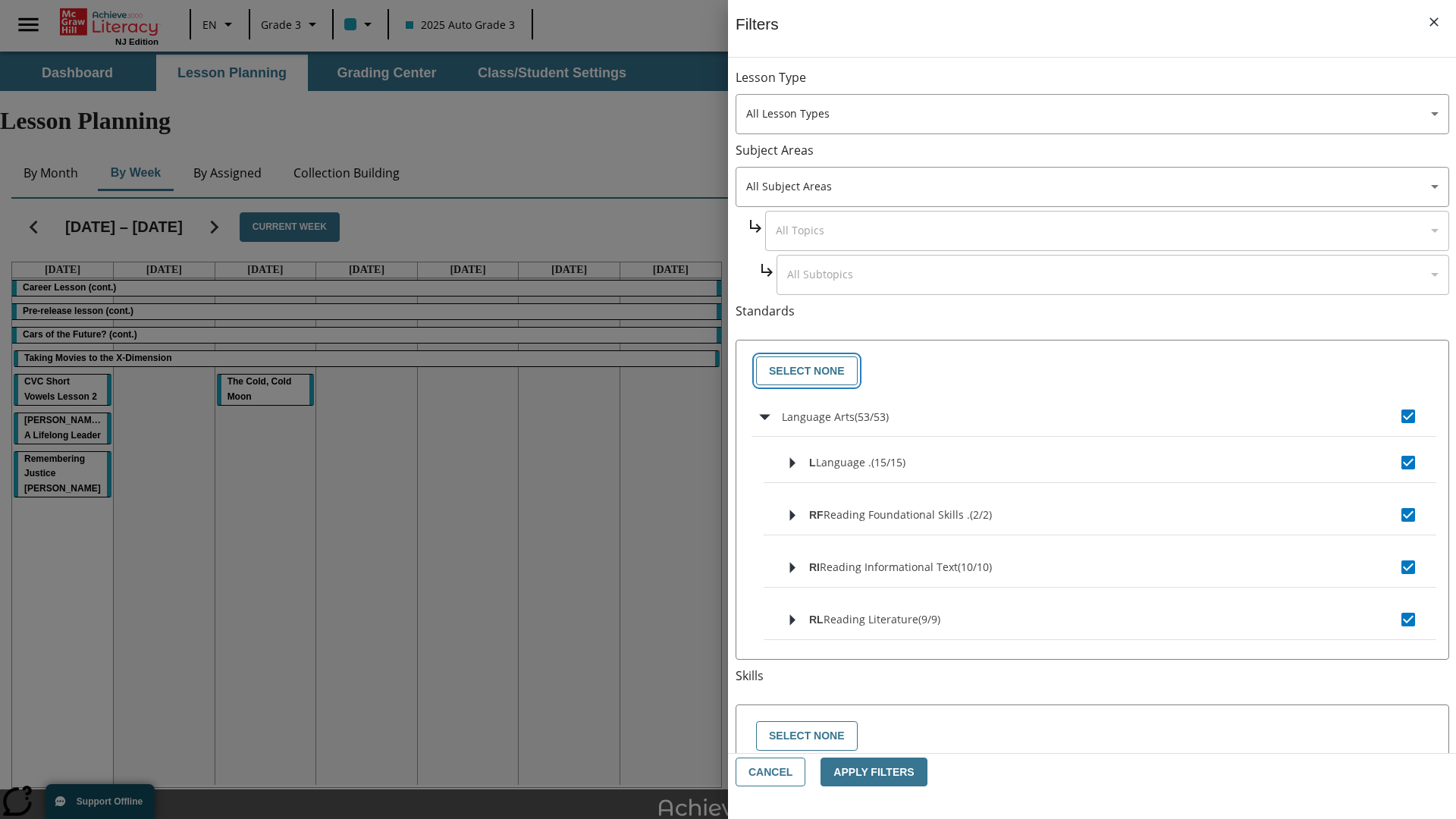
checkbox input "false"
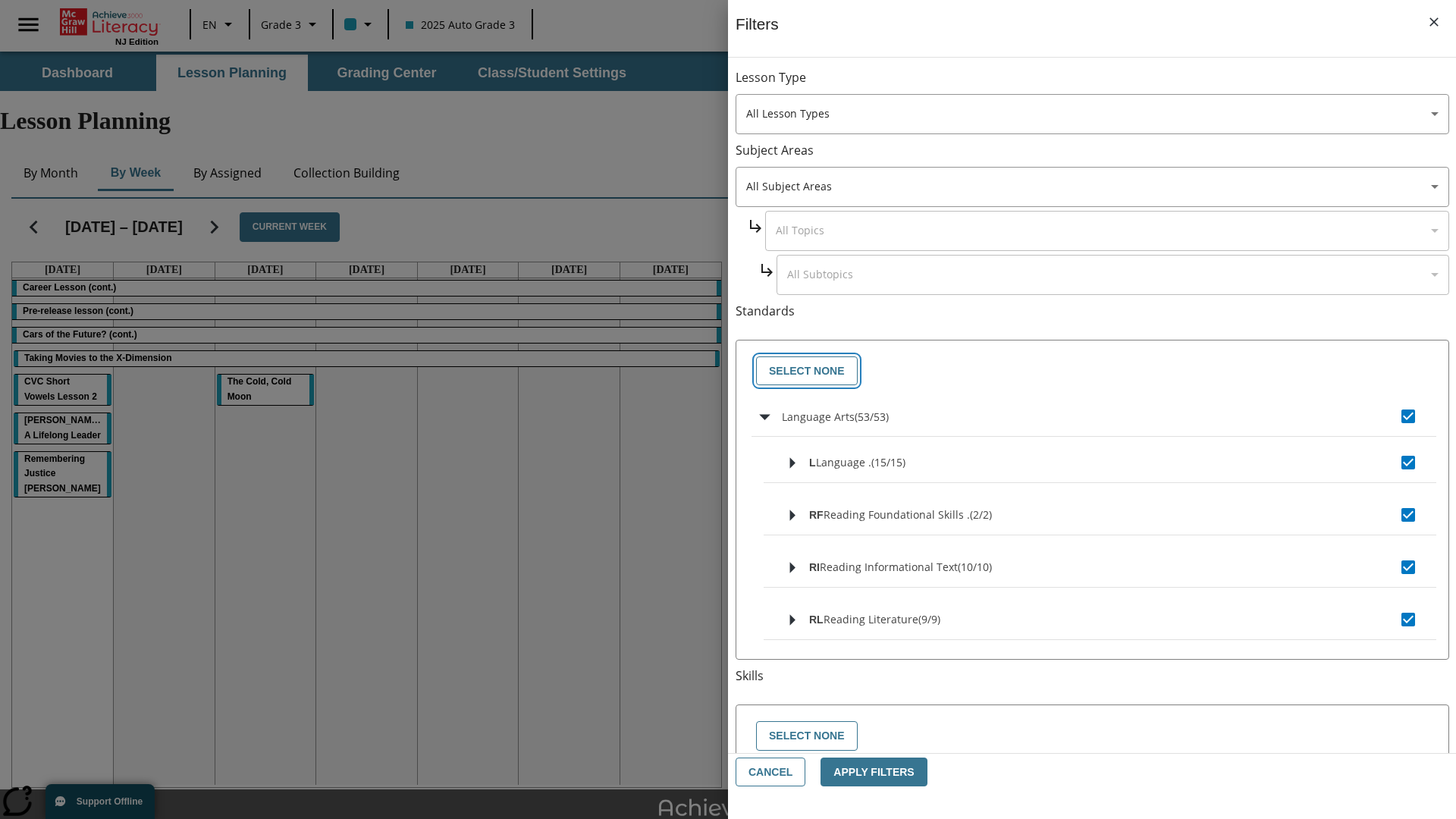
checkbox input "false"
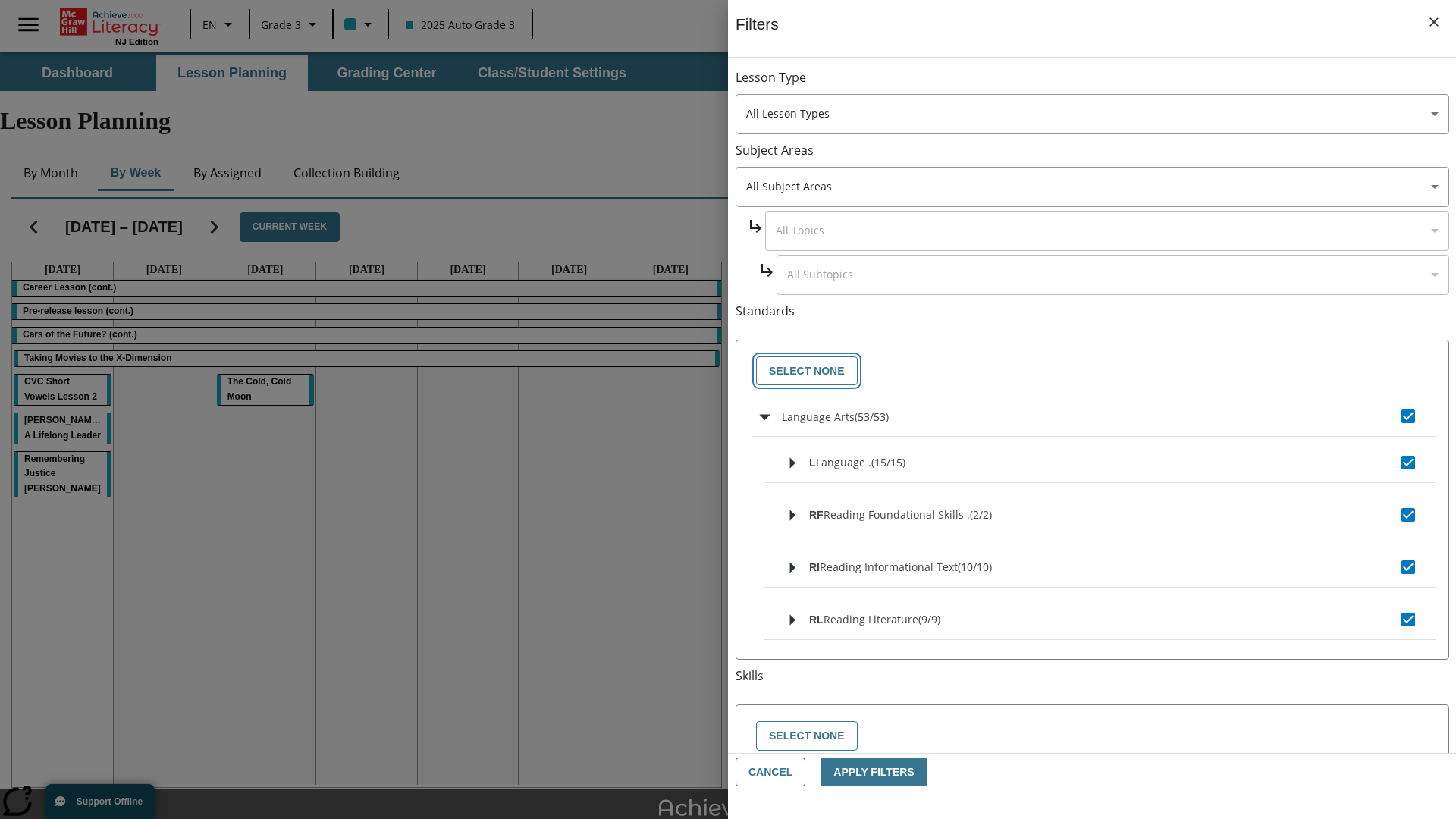
checkbox input "false"
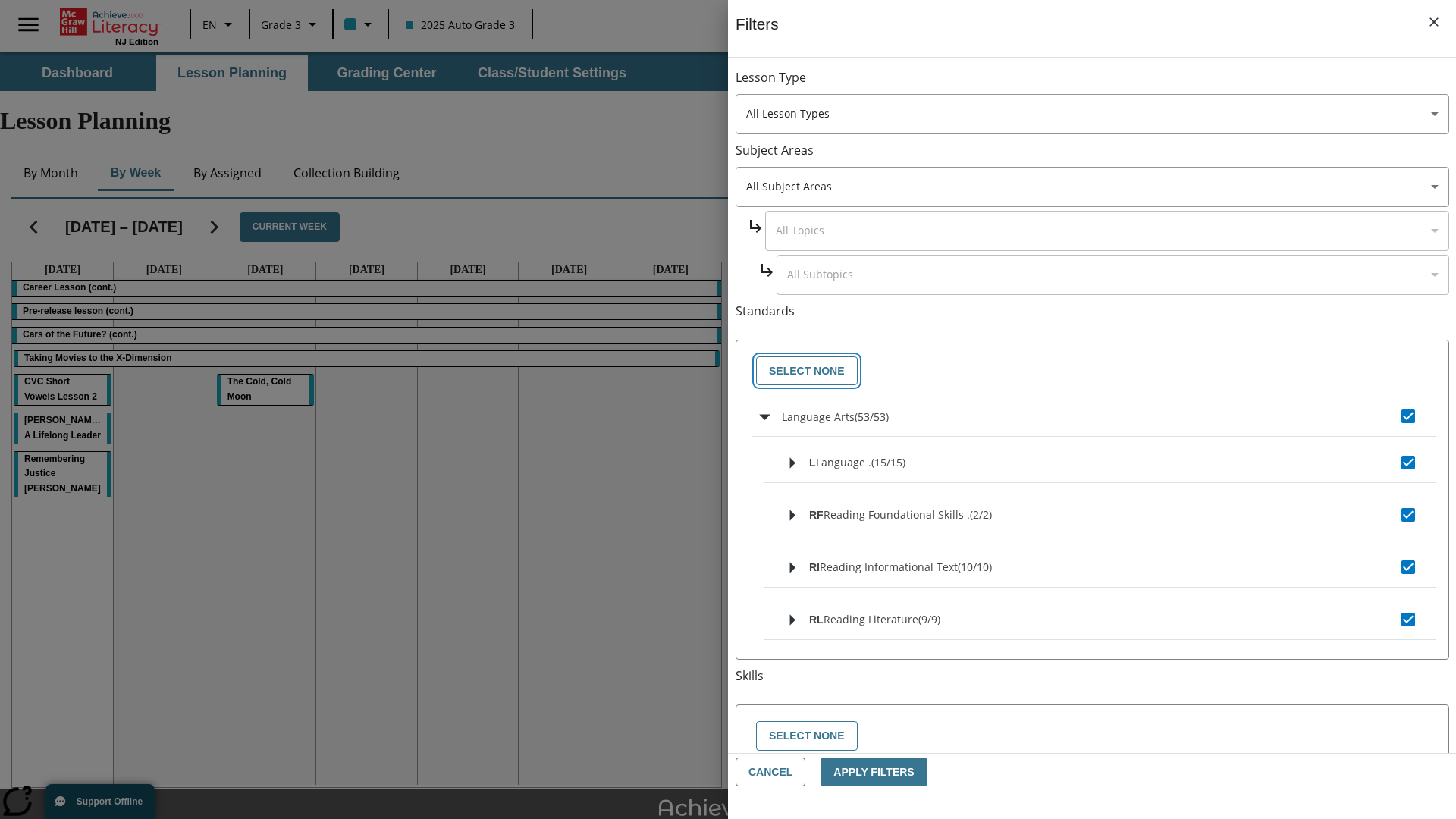
checkbox input "false"
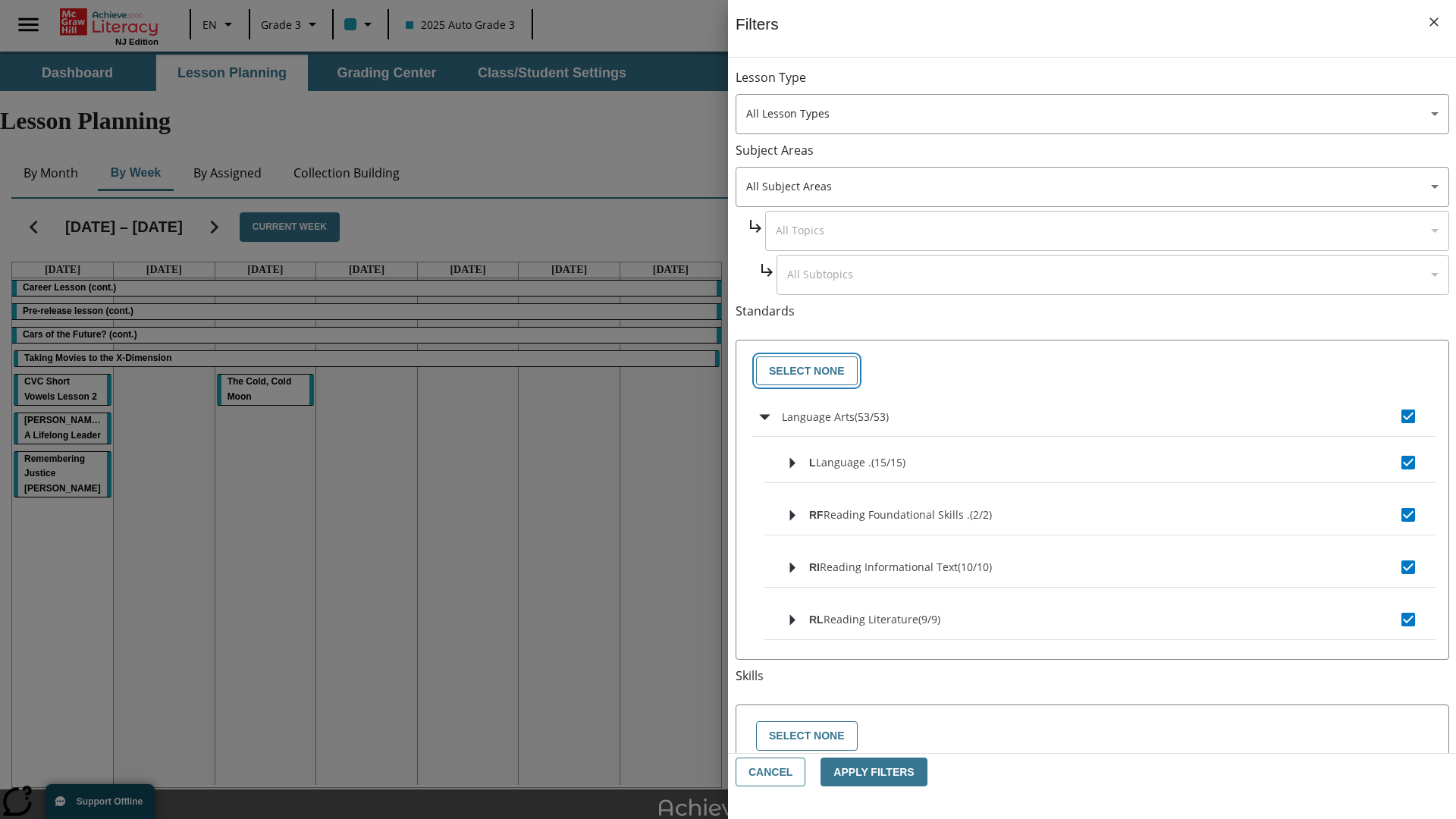
checkbox input "false"
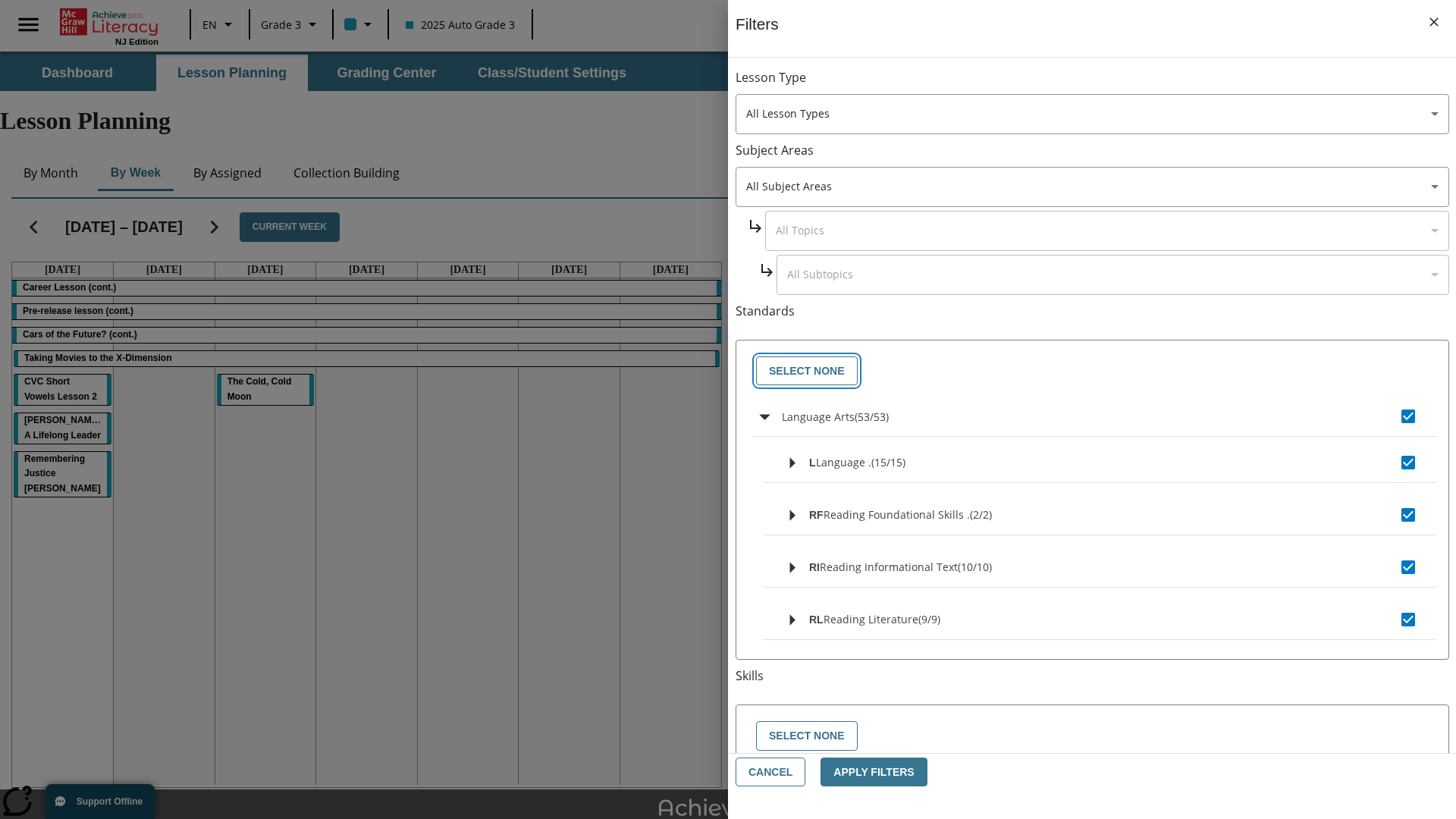
checkbox input "false"
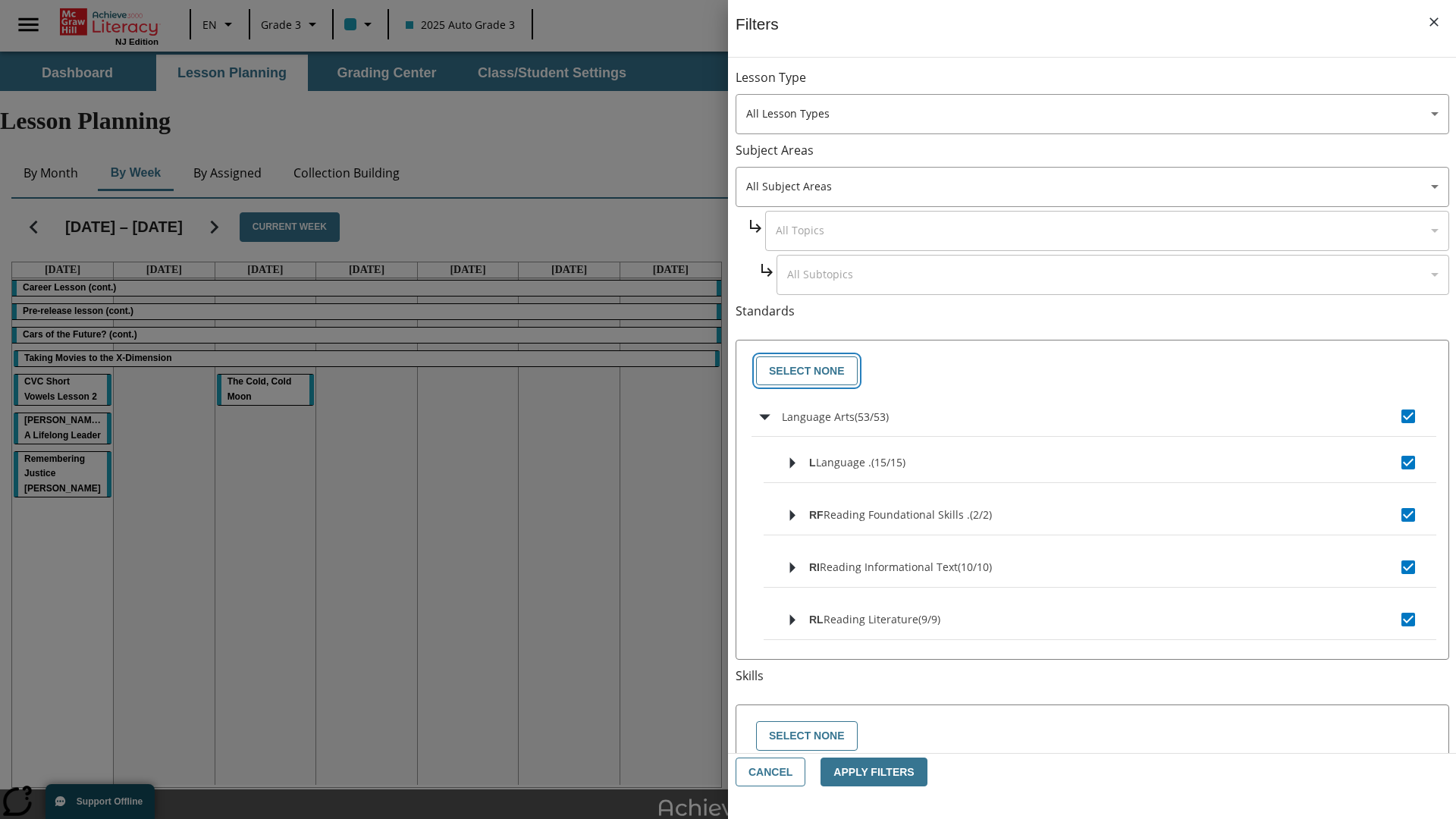
checkbox input "false"
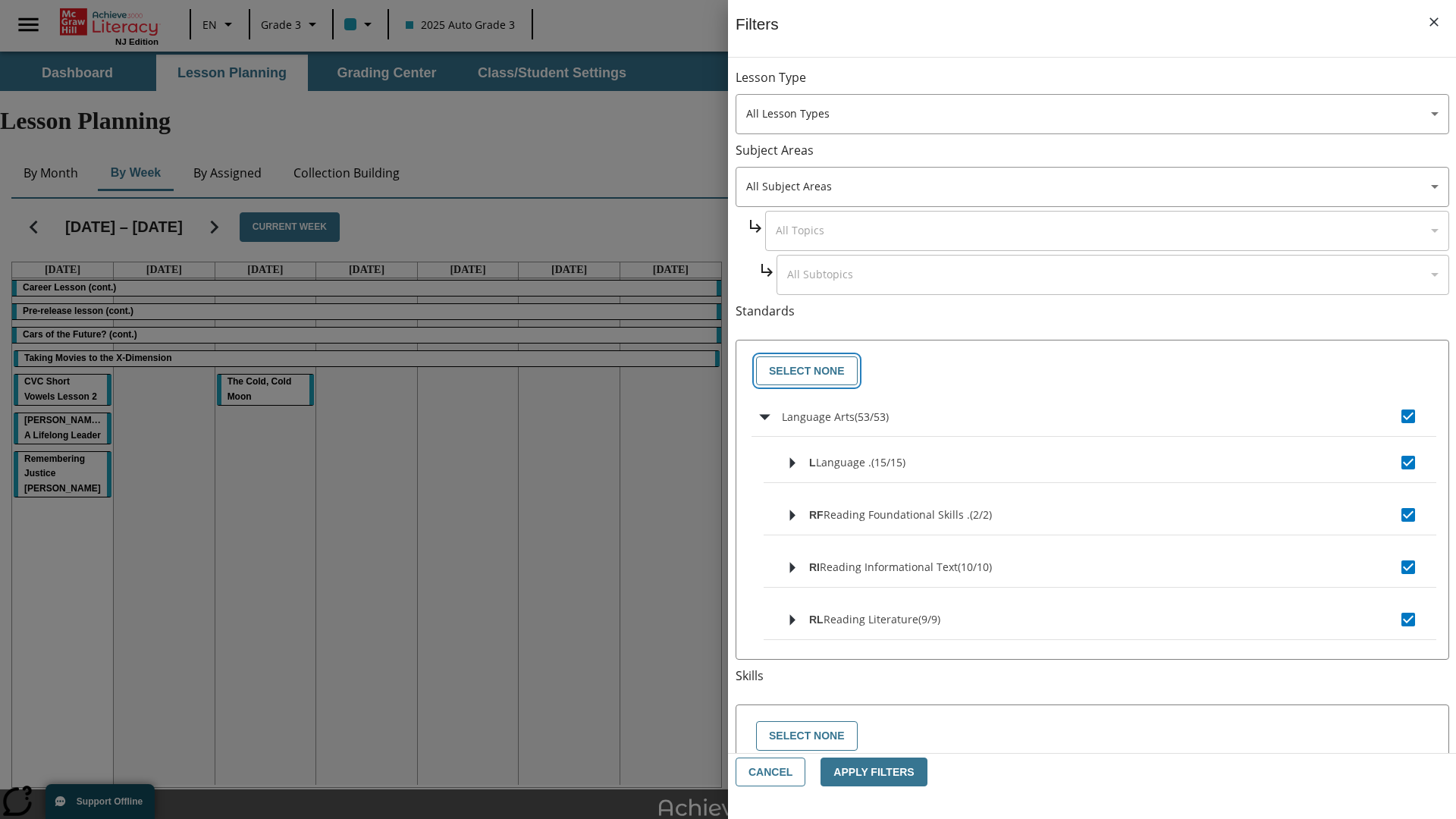
checkbox input "false"
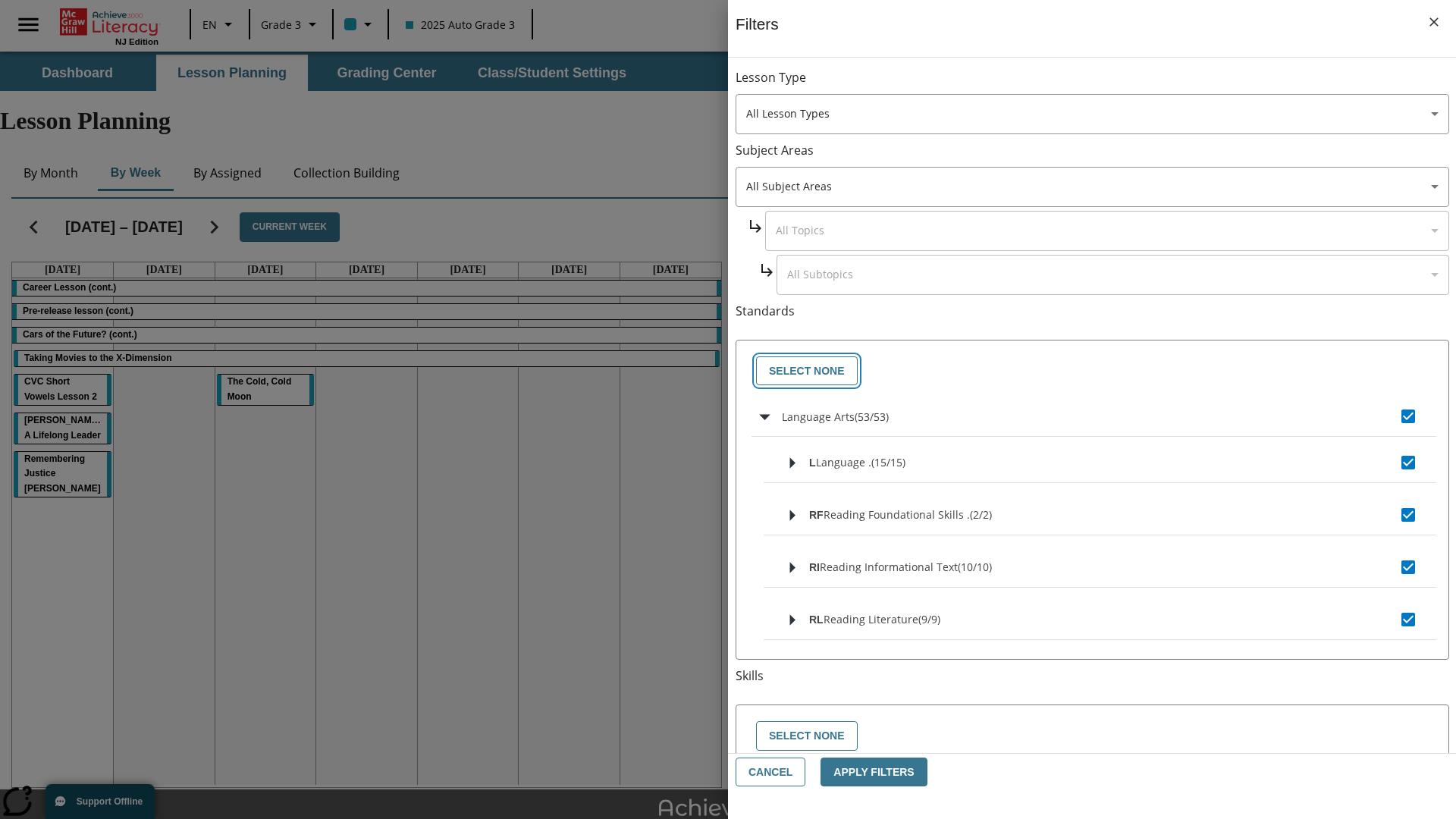
checkbox input "false"
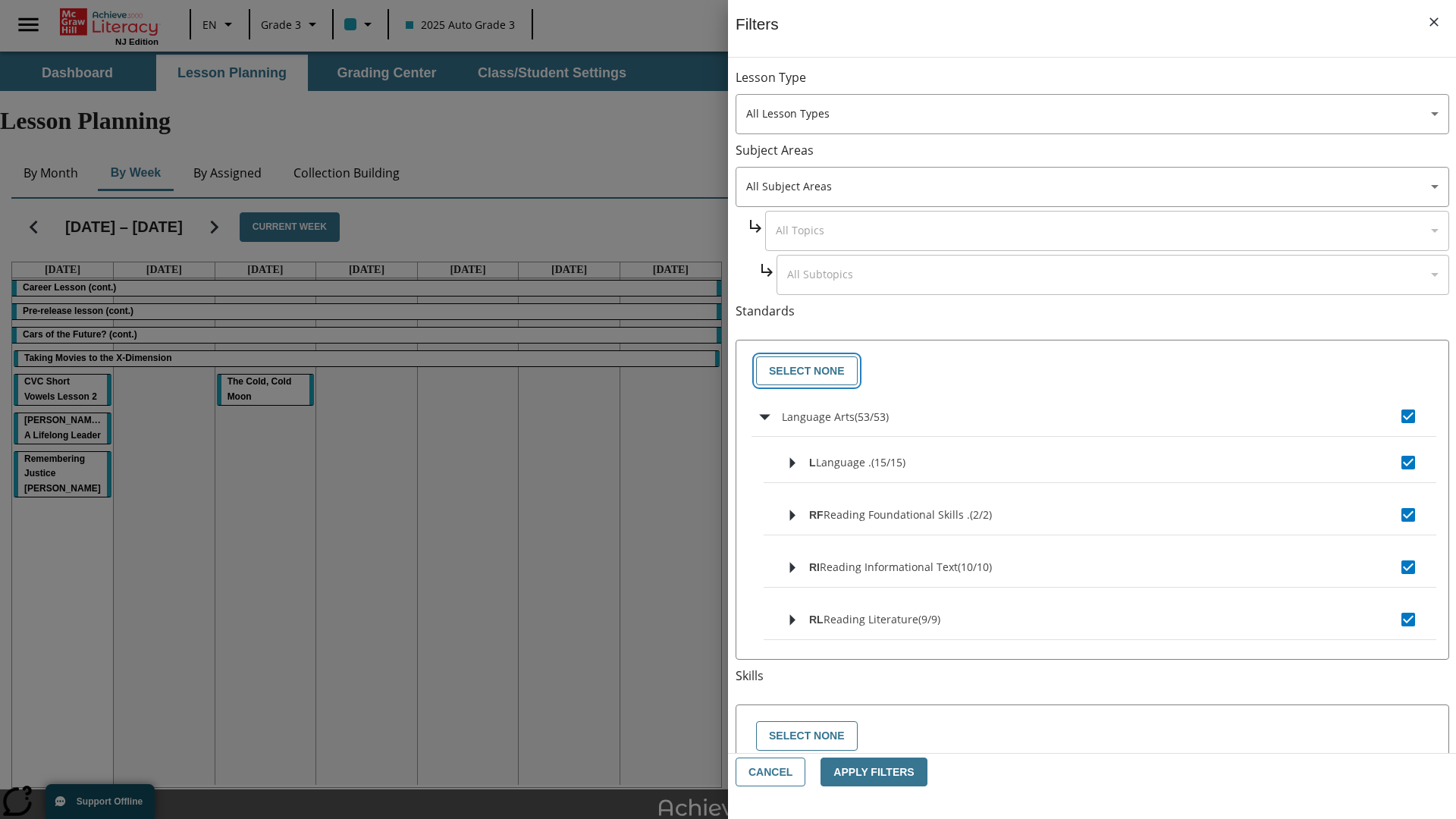
checkbox input "false"
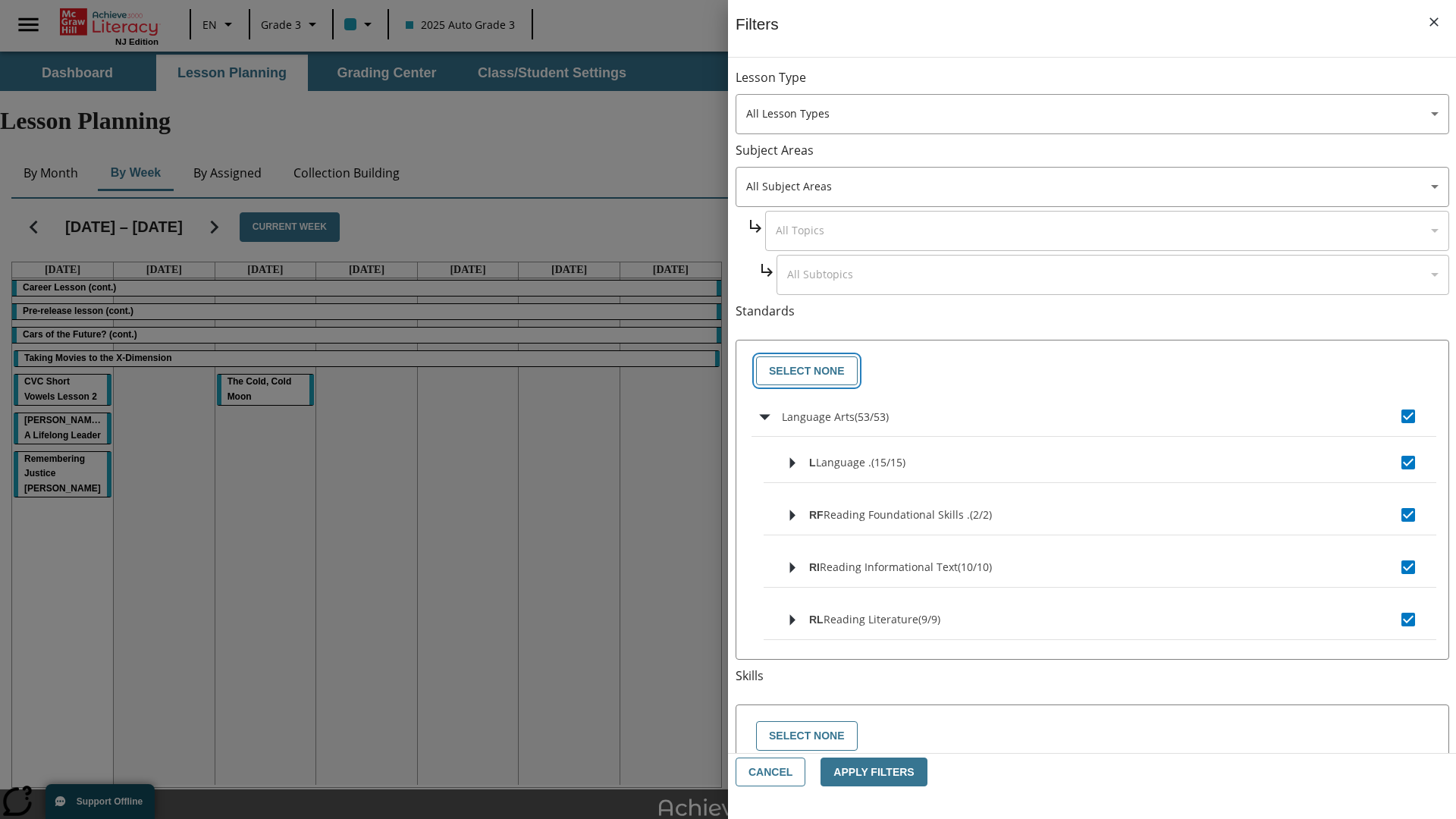
checkbox input "false"
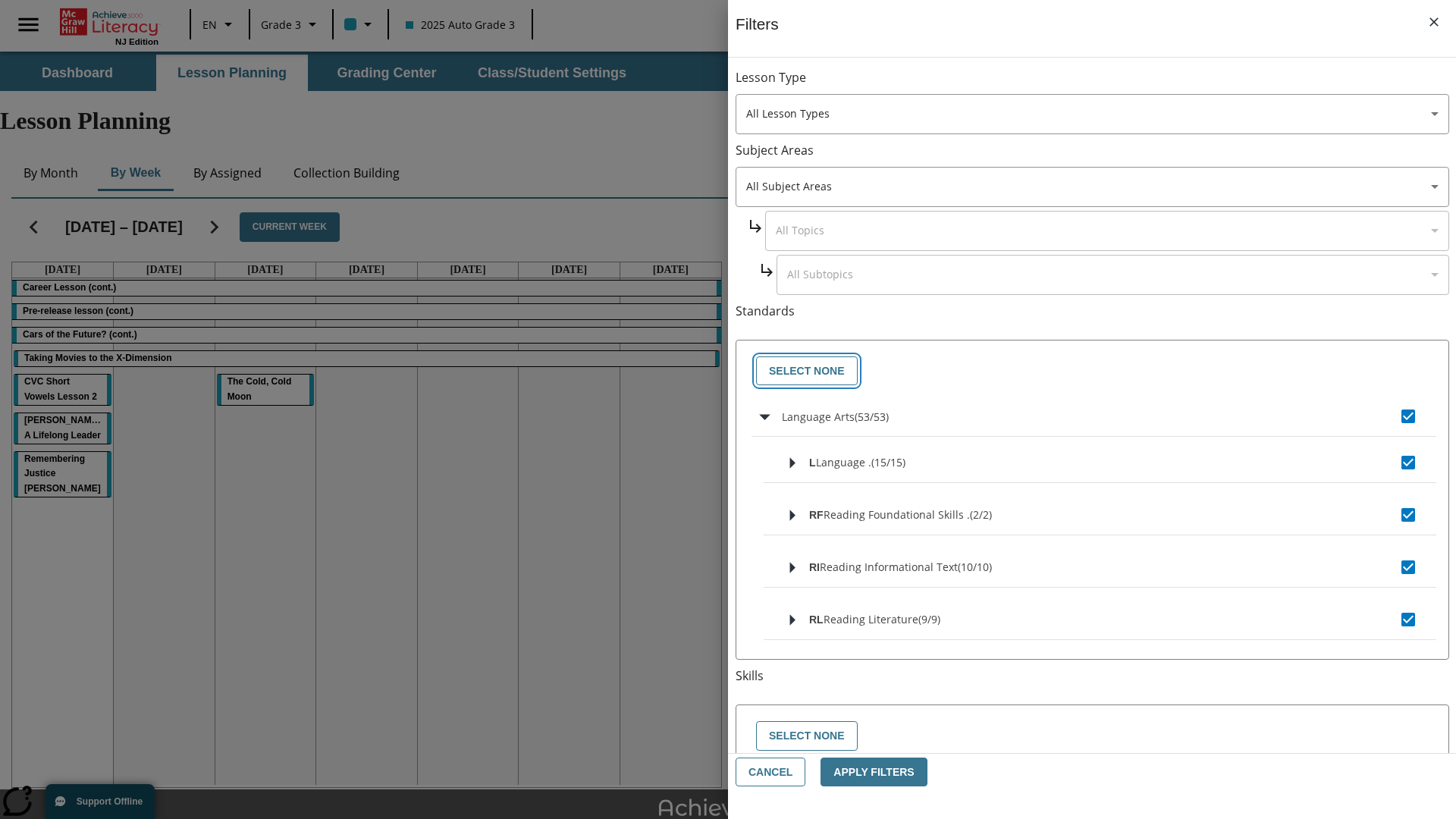
checkbox input "false"
click at [769, 772] on button "Cancel" at bounding box center [771, 772] width 70 height 29
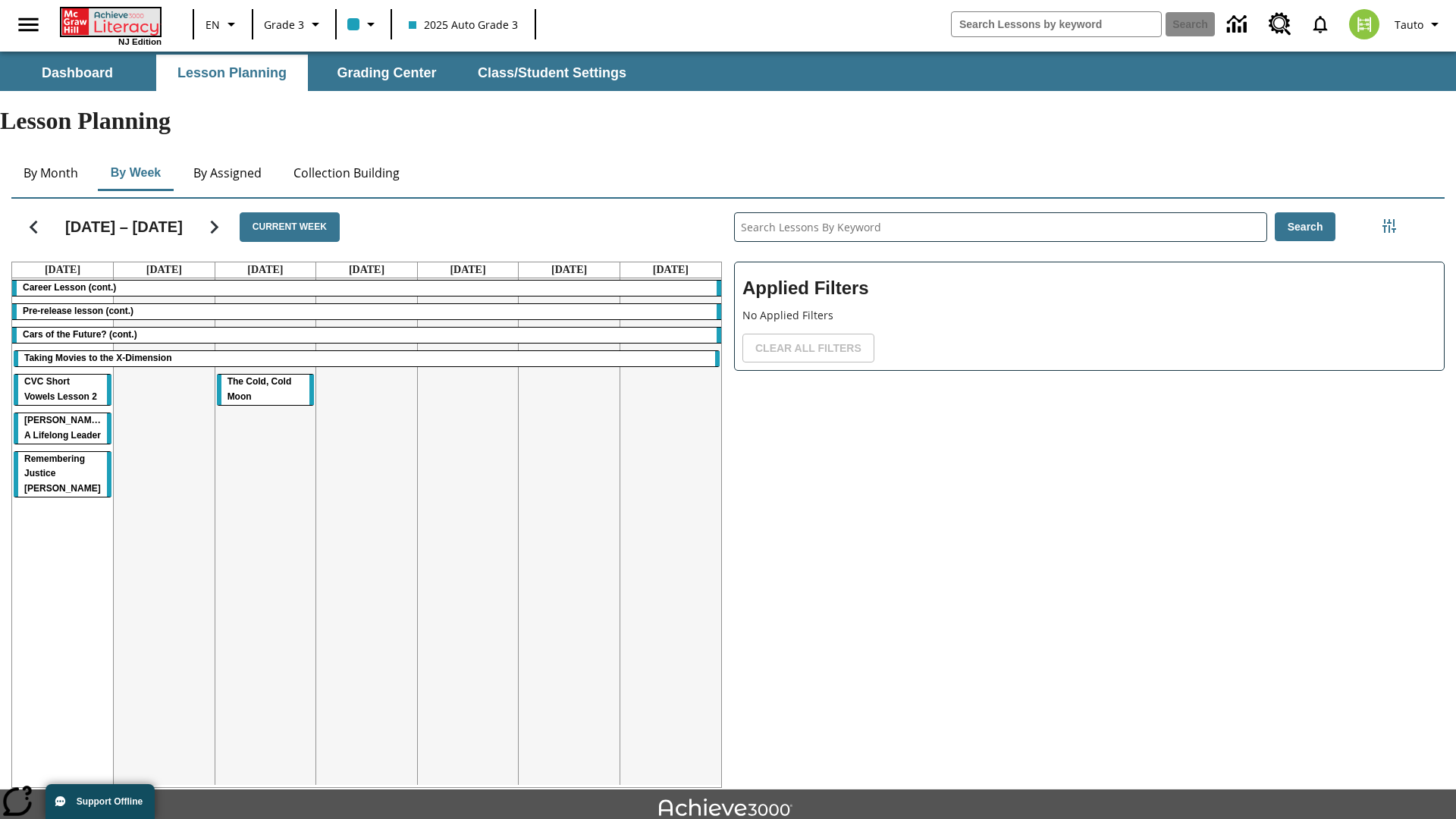
click at [109, 21] on icon "Home" at bounding box center [112, 22] width 101 height 27
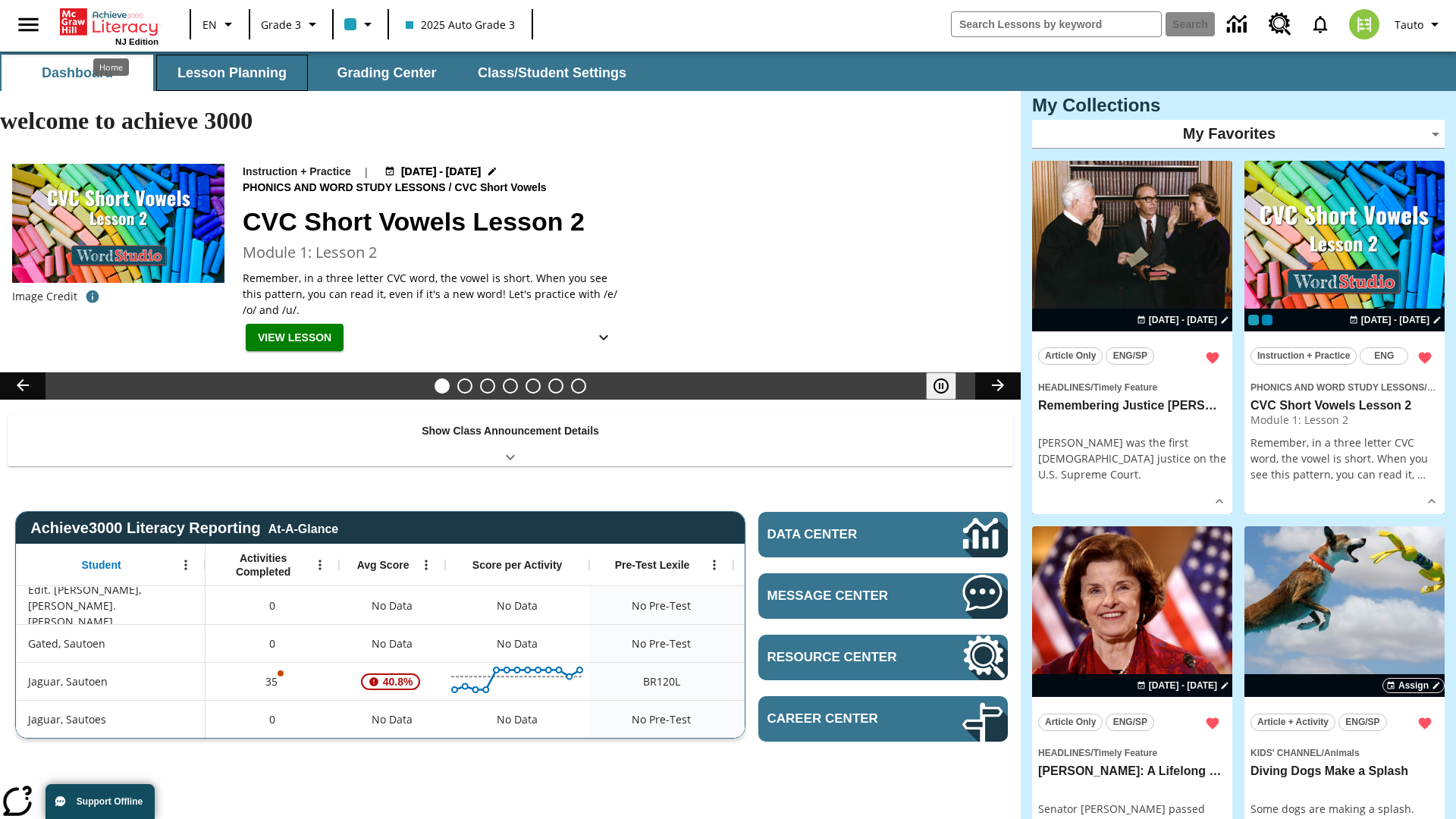
click at [232, 73] on button "Lesson Planning" at bounding box center [231, 73] width 151 height 36
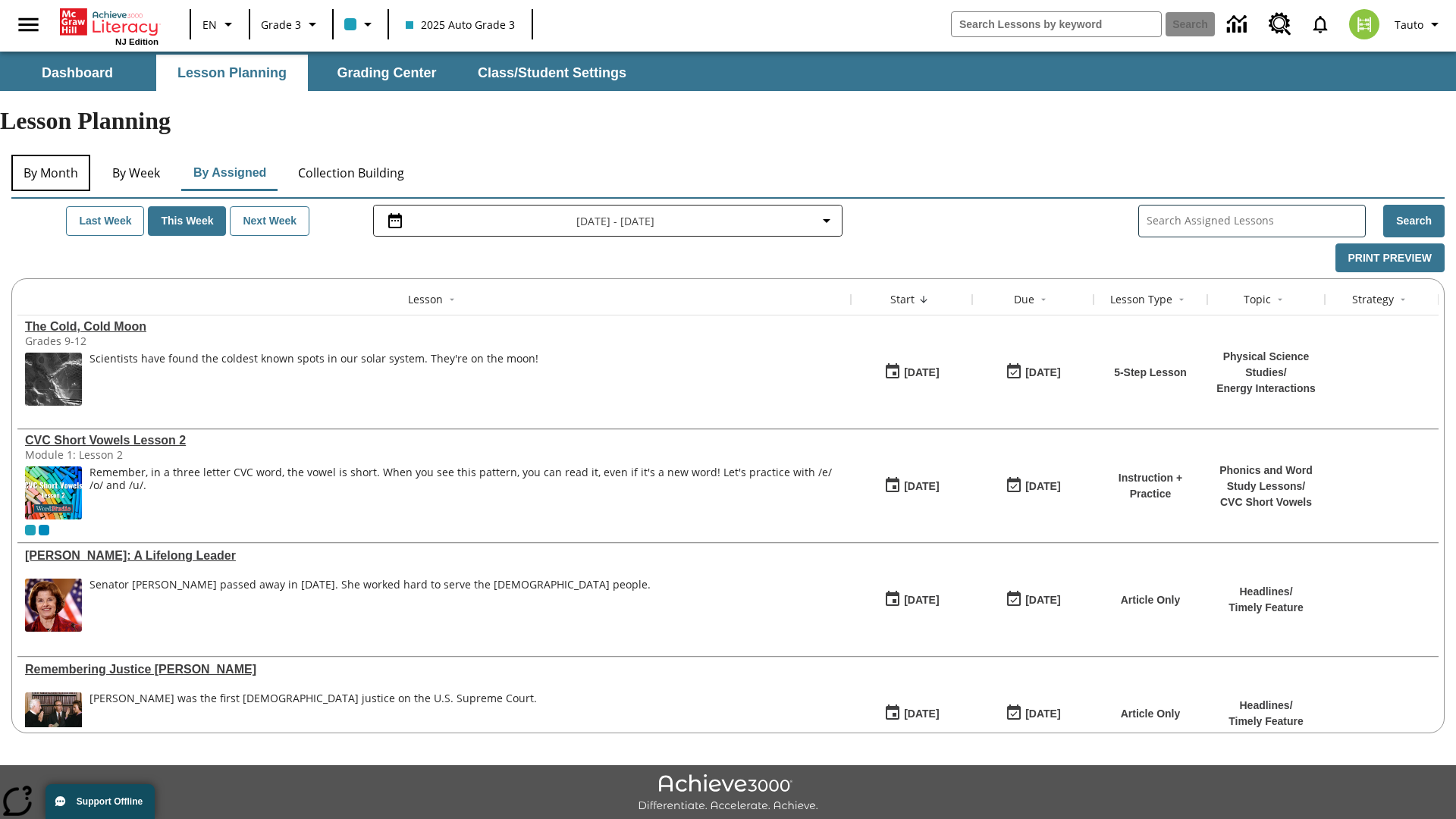
click at [51, 154] on button "By Month" at bounding box center [51, 173] width 79 height 36
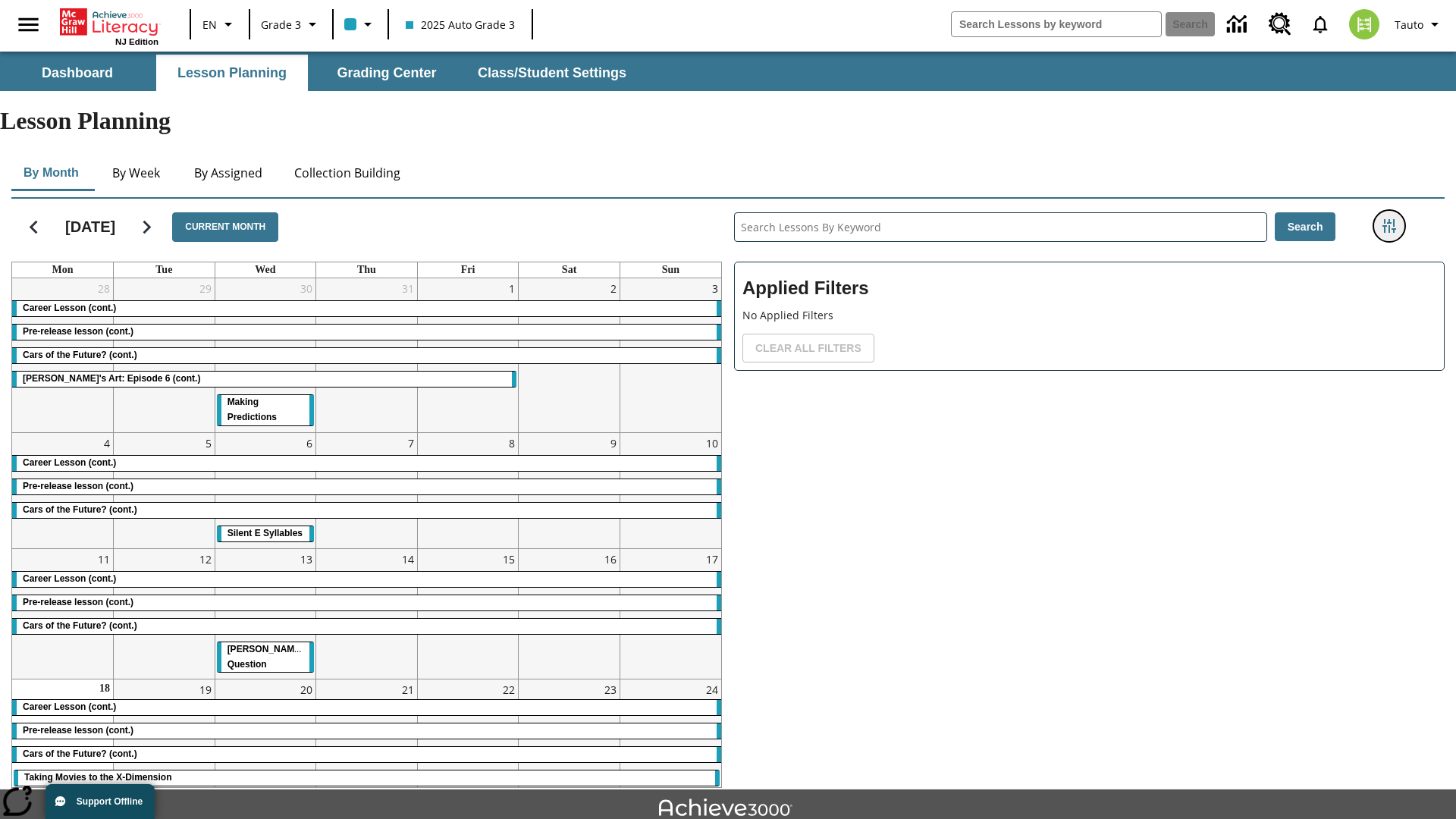
click at [1389, 219] on icon "Filters Side menu" at bounding box center [1389, 226] width 13 height 13
